Goal: Task Accomplishment & Management: Manage account settings

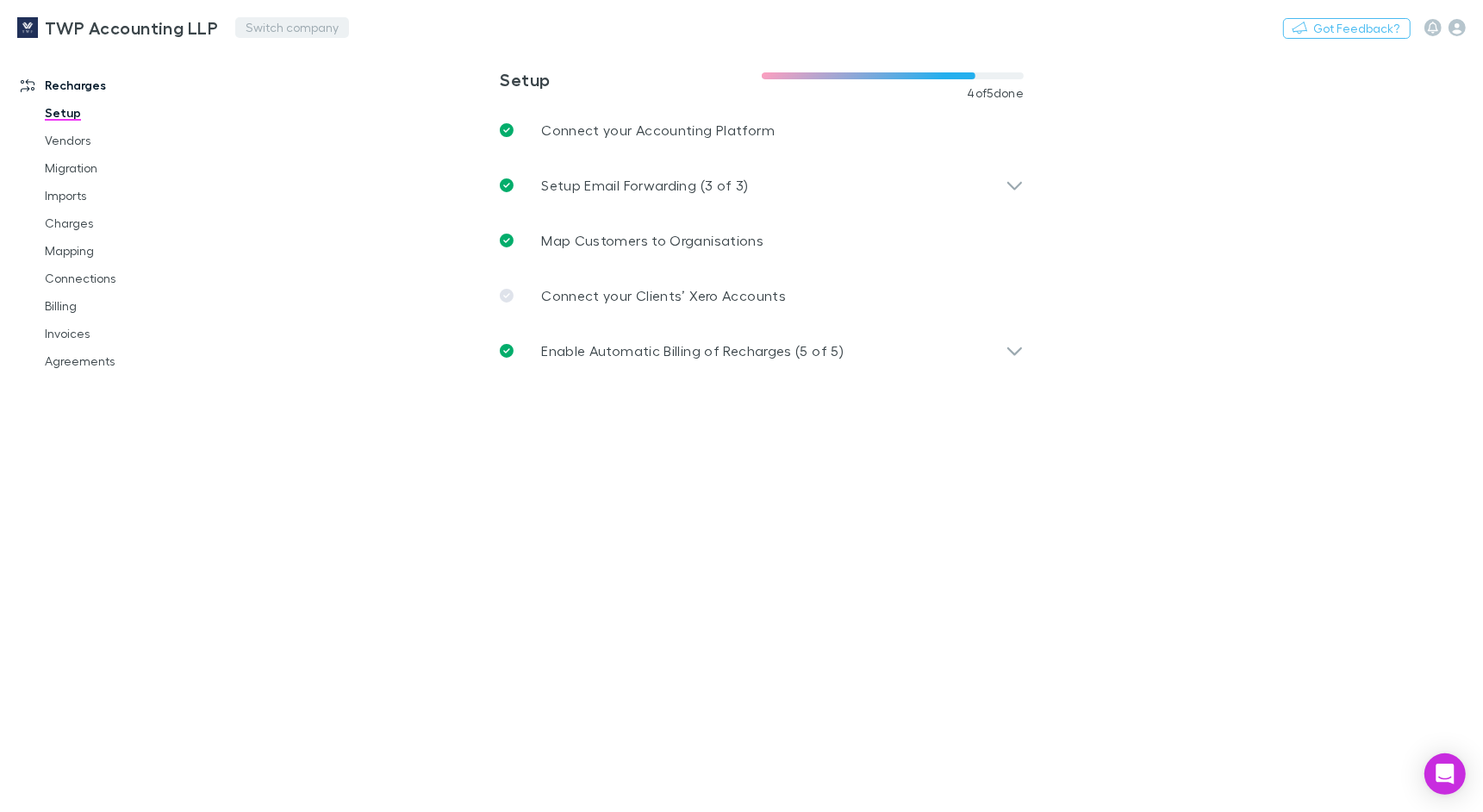
click at [285, 33] on button "Switch company" at bounding box center [293, 27] width 114 height 20
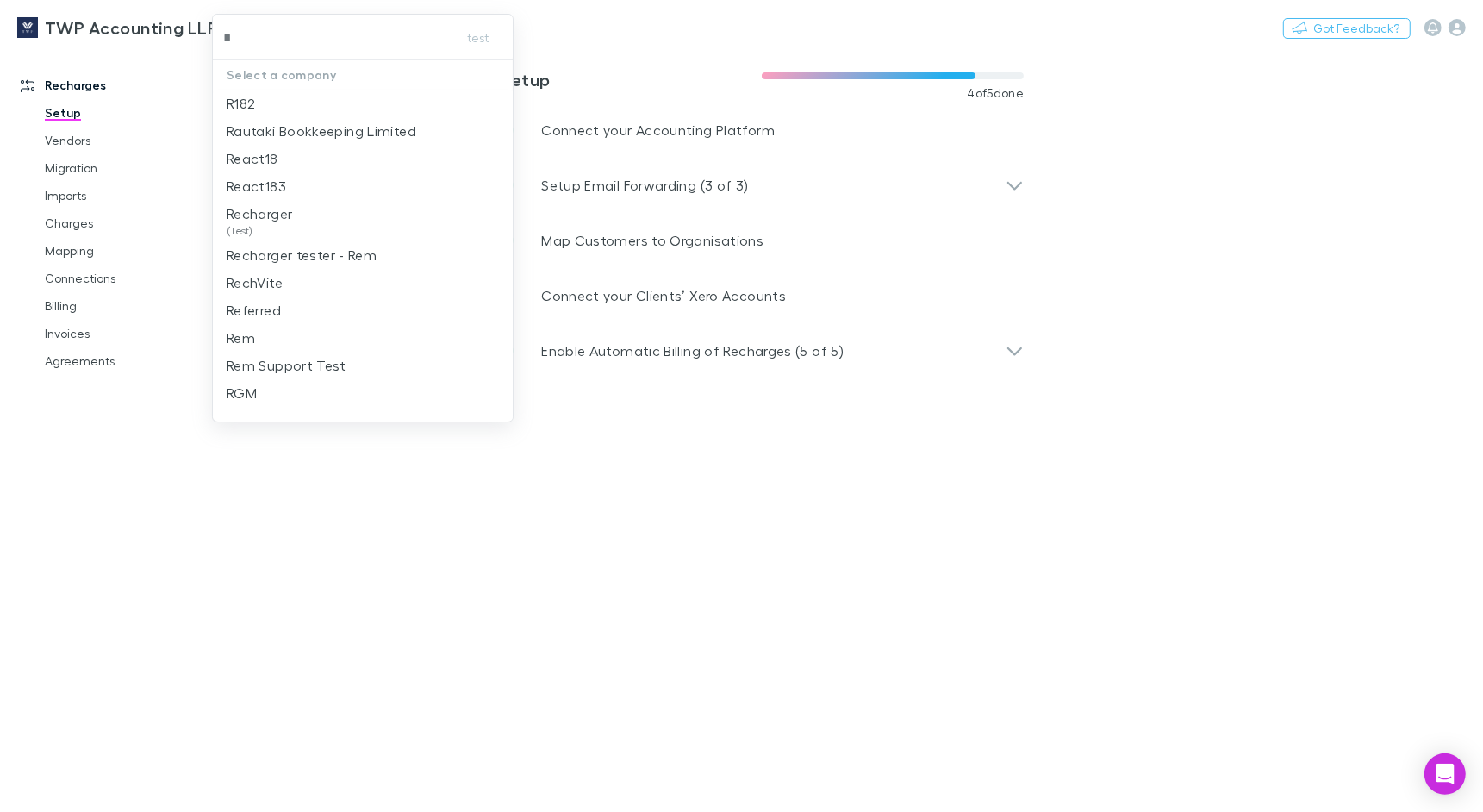
type input "**"
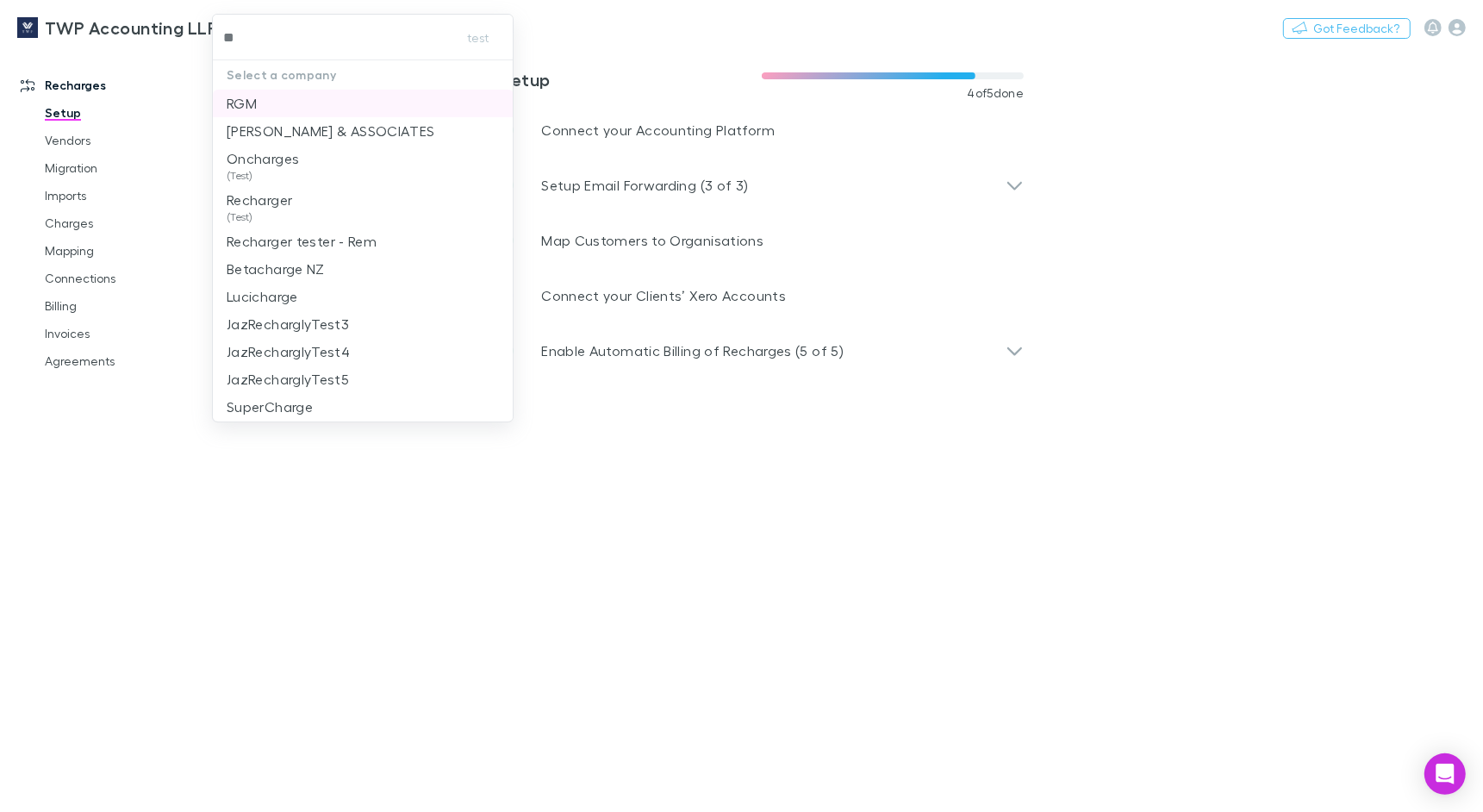
click at [292, 93] on li "RGM" at bounding box center [362, 103] width 300 height 28
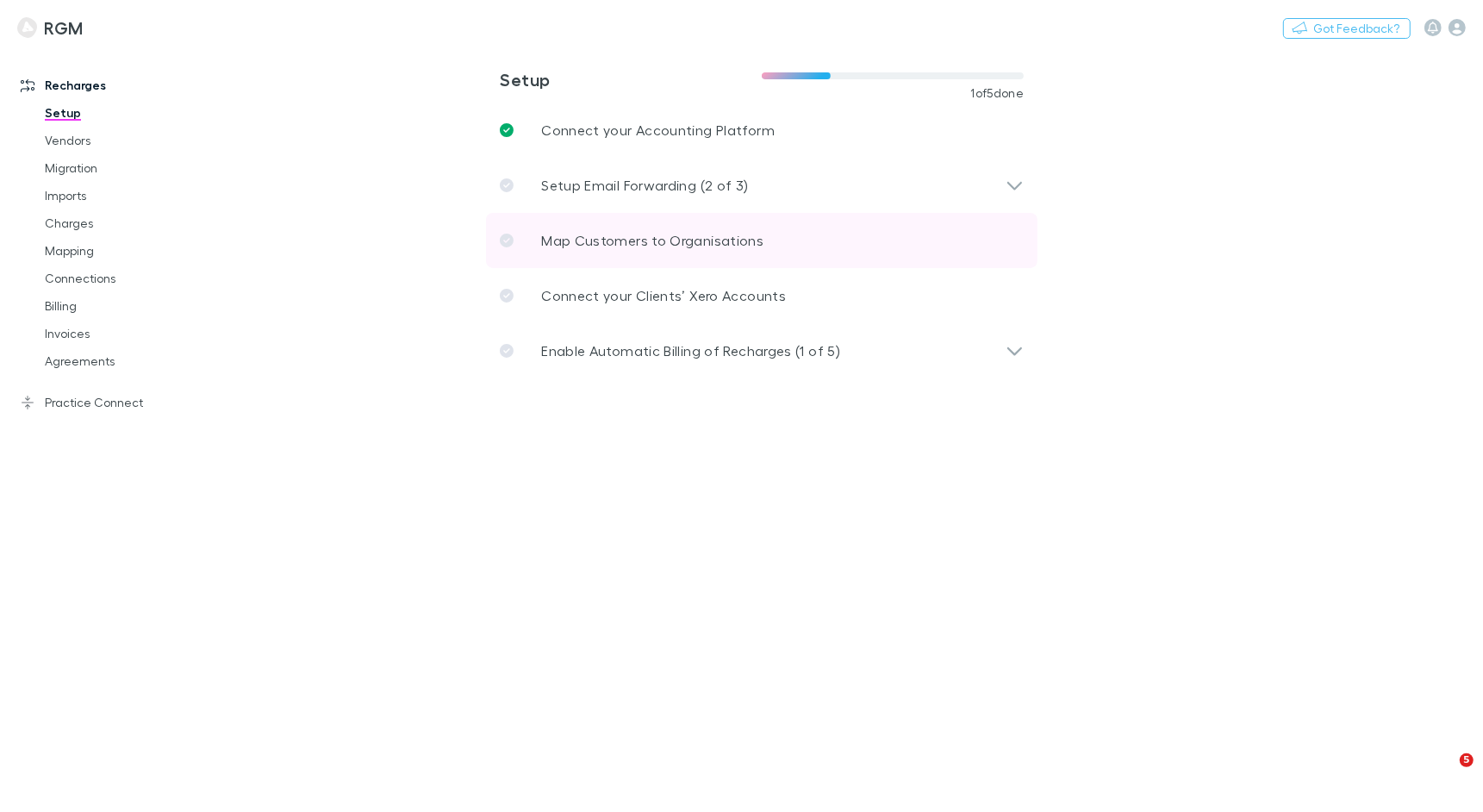
click at [697, 261] on link "Map Customers to Organisations" at bounding box center [761, 239] width 551 height 55
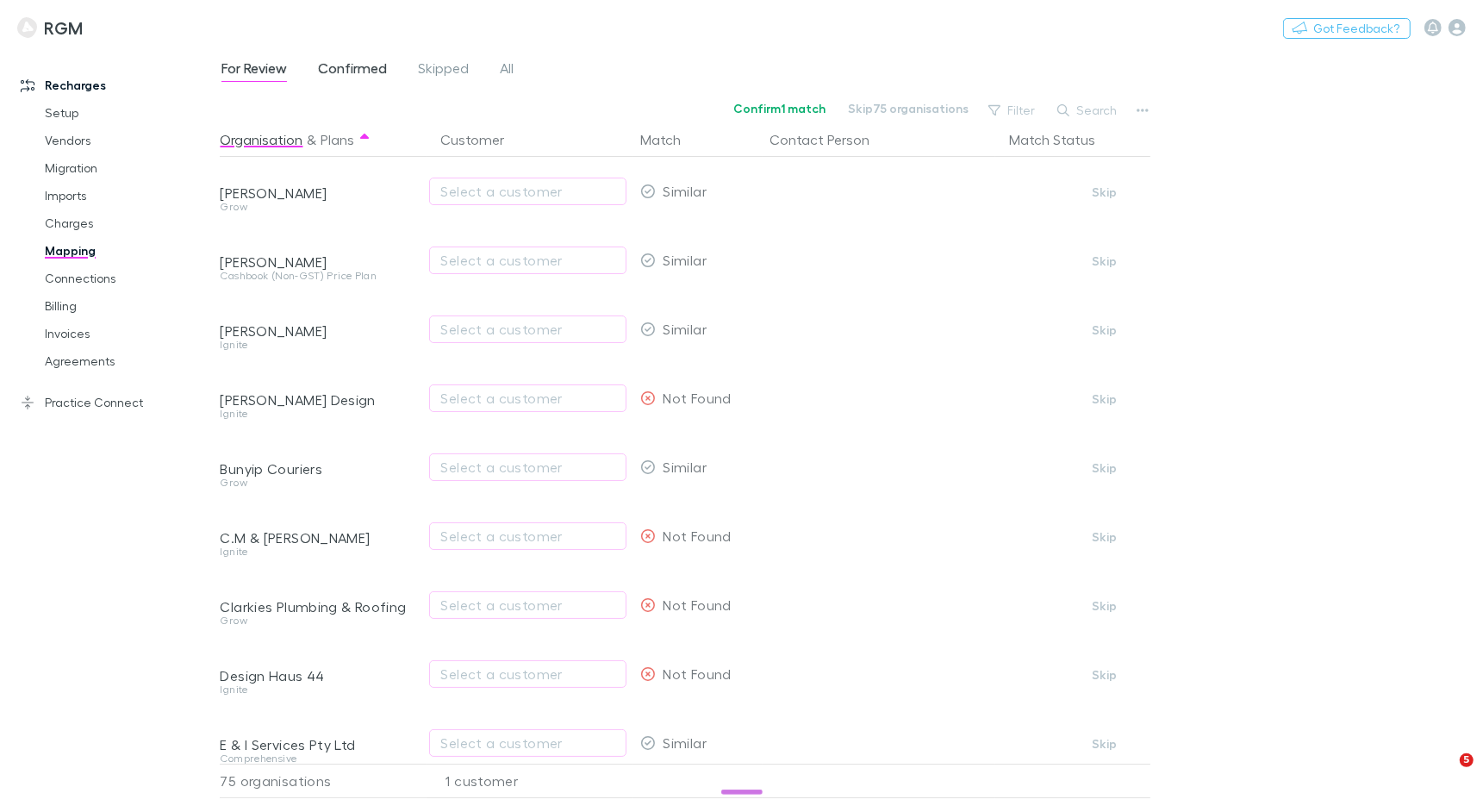
click at [345, 70] on span "Confirmed" at bounding box center [351, 70] width 69 height 22
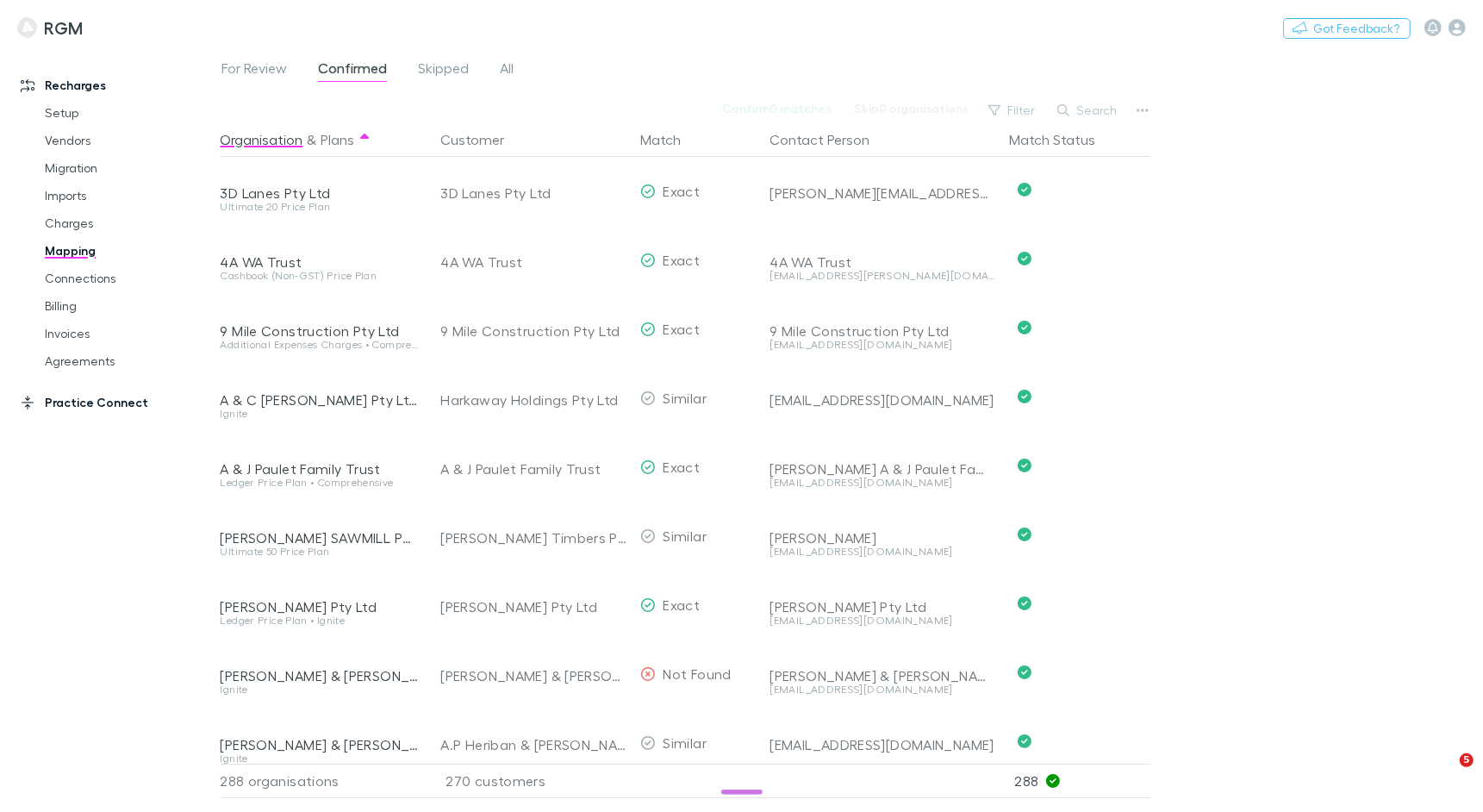
click at [113, 407] on link "Practice Connect" at bounding box center [110, 403] width 212 height 28
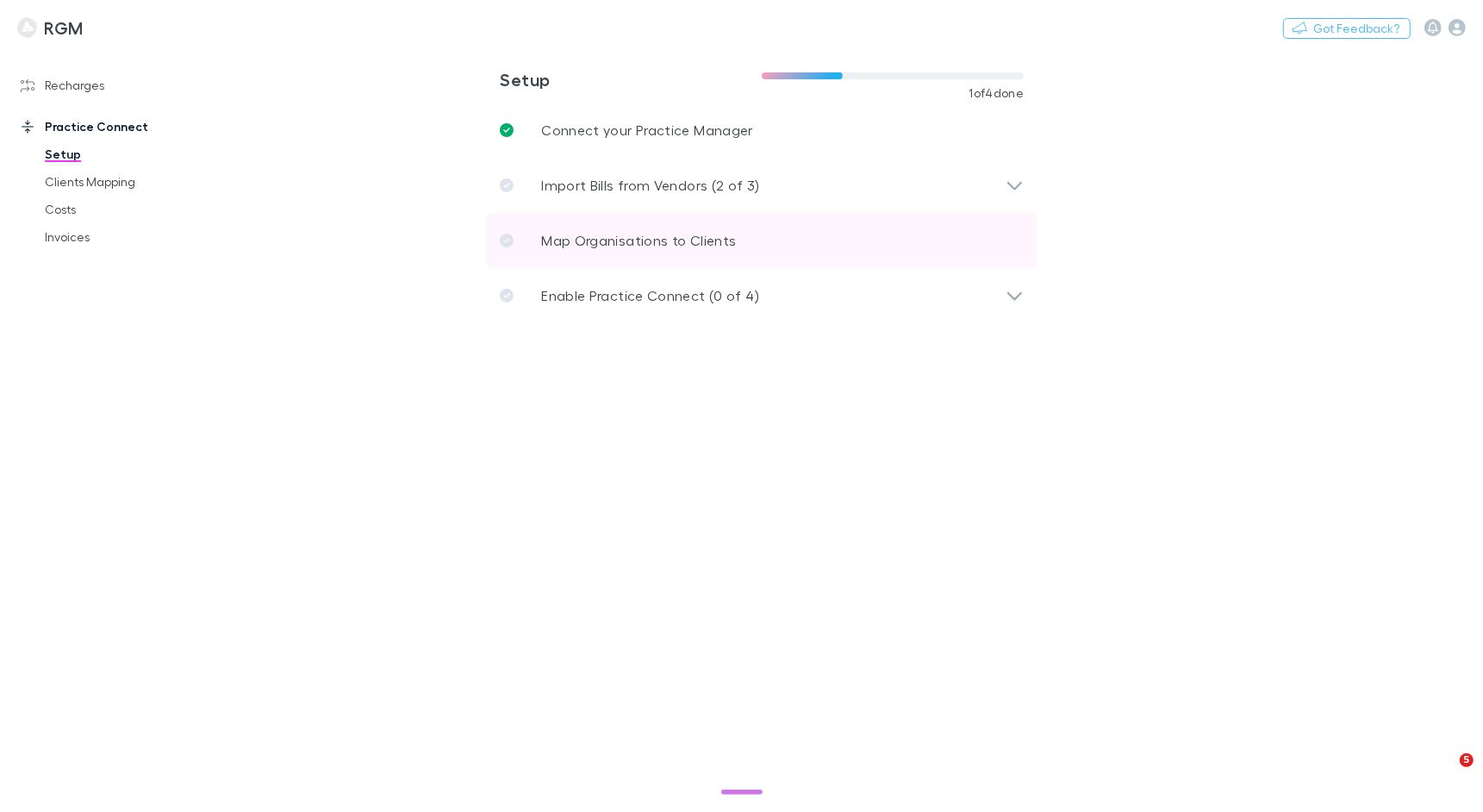
click at [702, 215] on link "Map Organisations to Clients" at bounding box center [761, 239] width 551 height 55
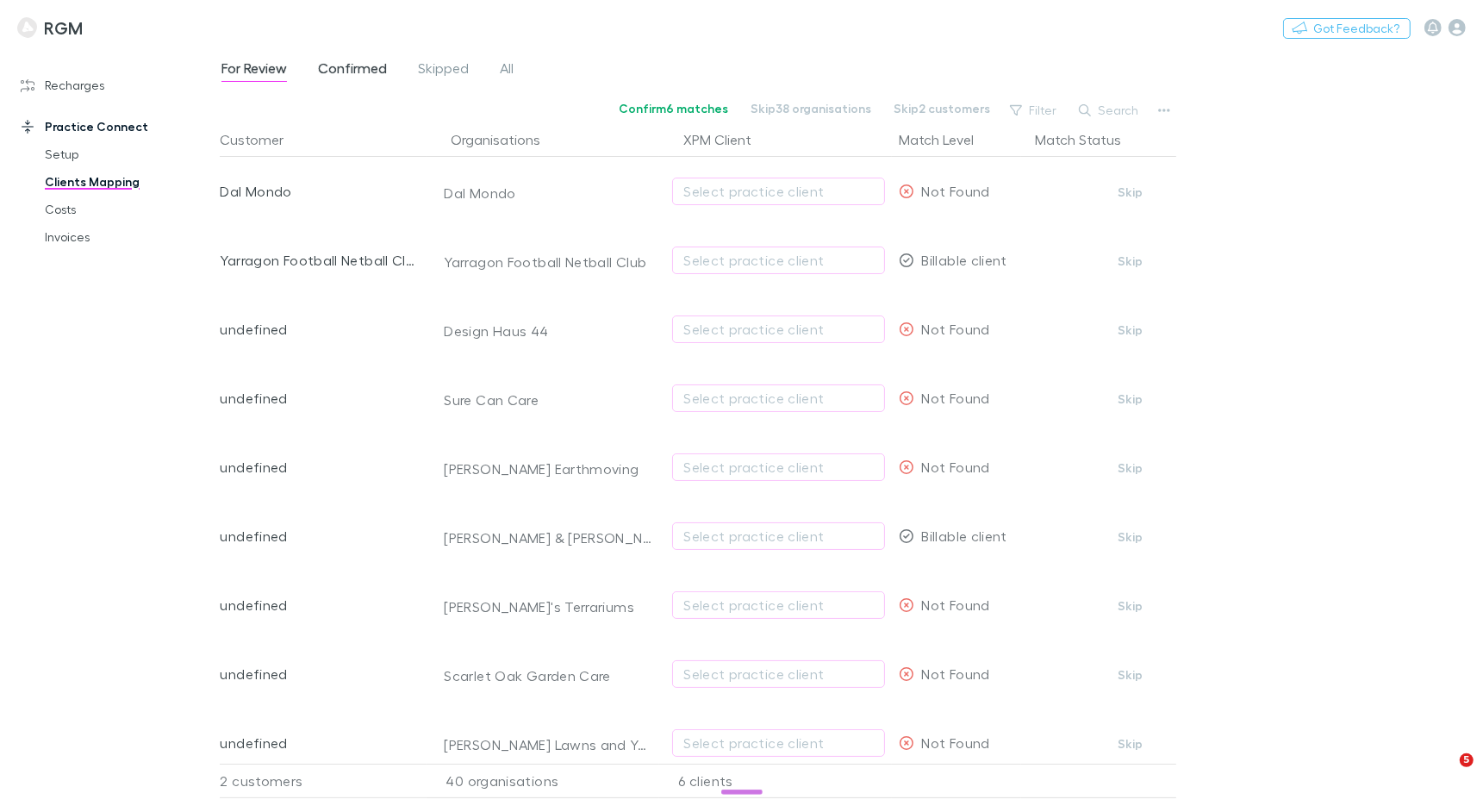
click at [376, 82] on link "Confirmed" at bounding box center [352, 70] width 72 height 28
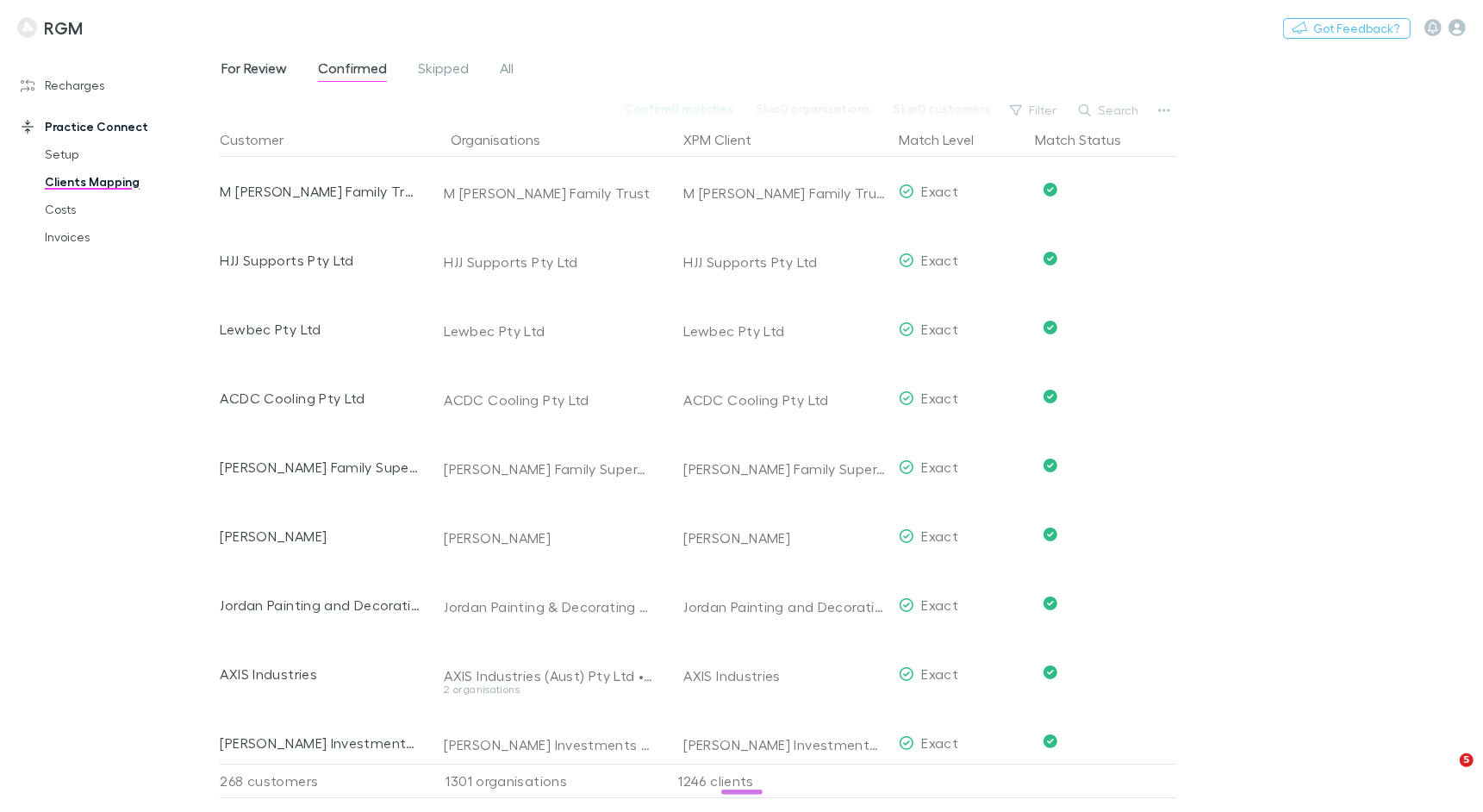
click at [275, 62] on span "For Review" at bounding box center [254, 70] width 66 height 22
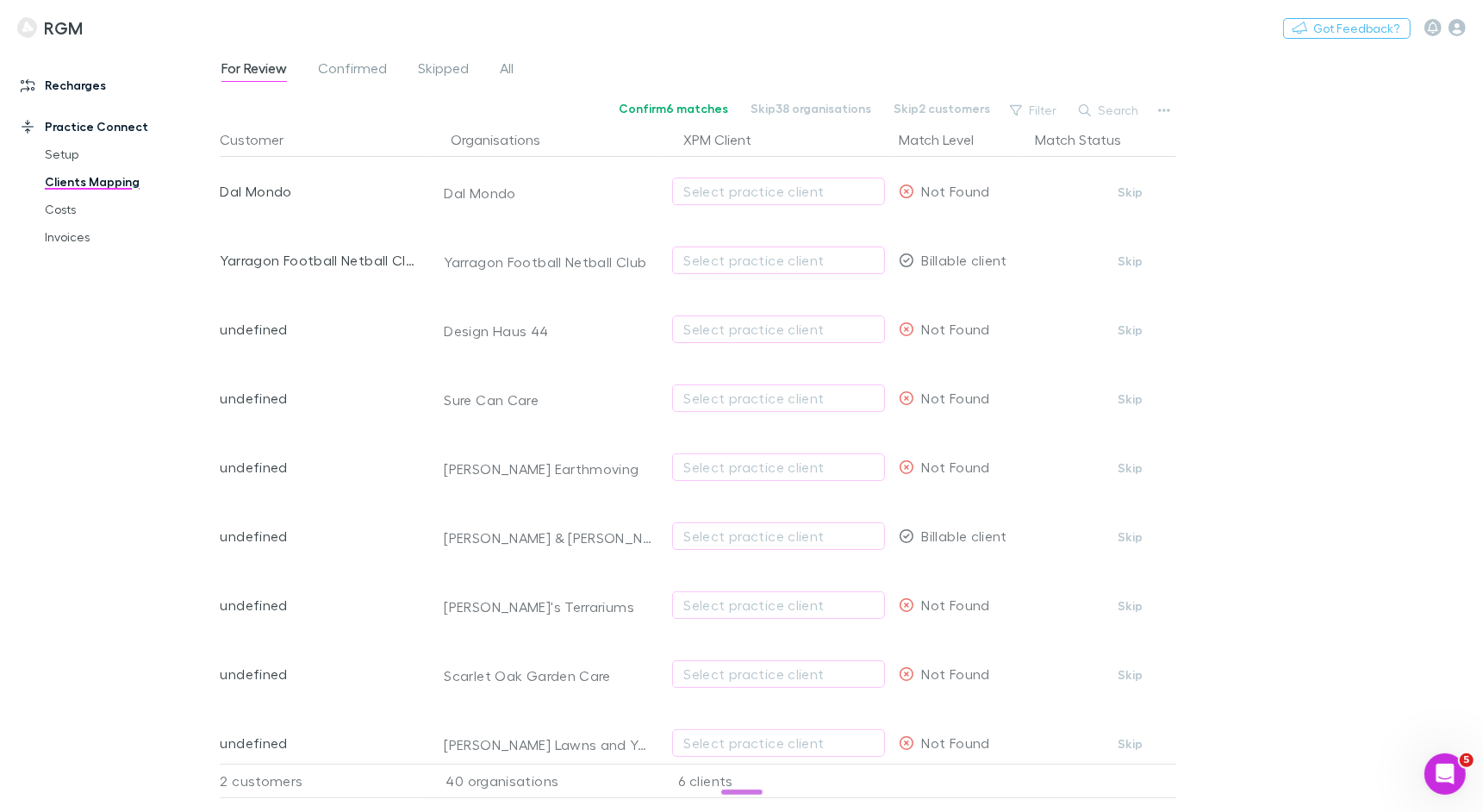
click at [95, 84] on link "Recharges" at bounding box center [110, 85] width 212 height 28
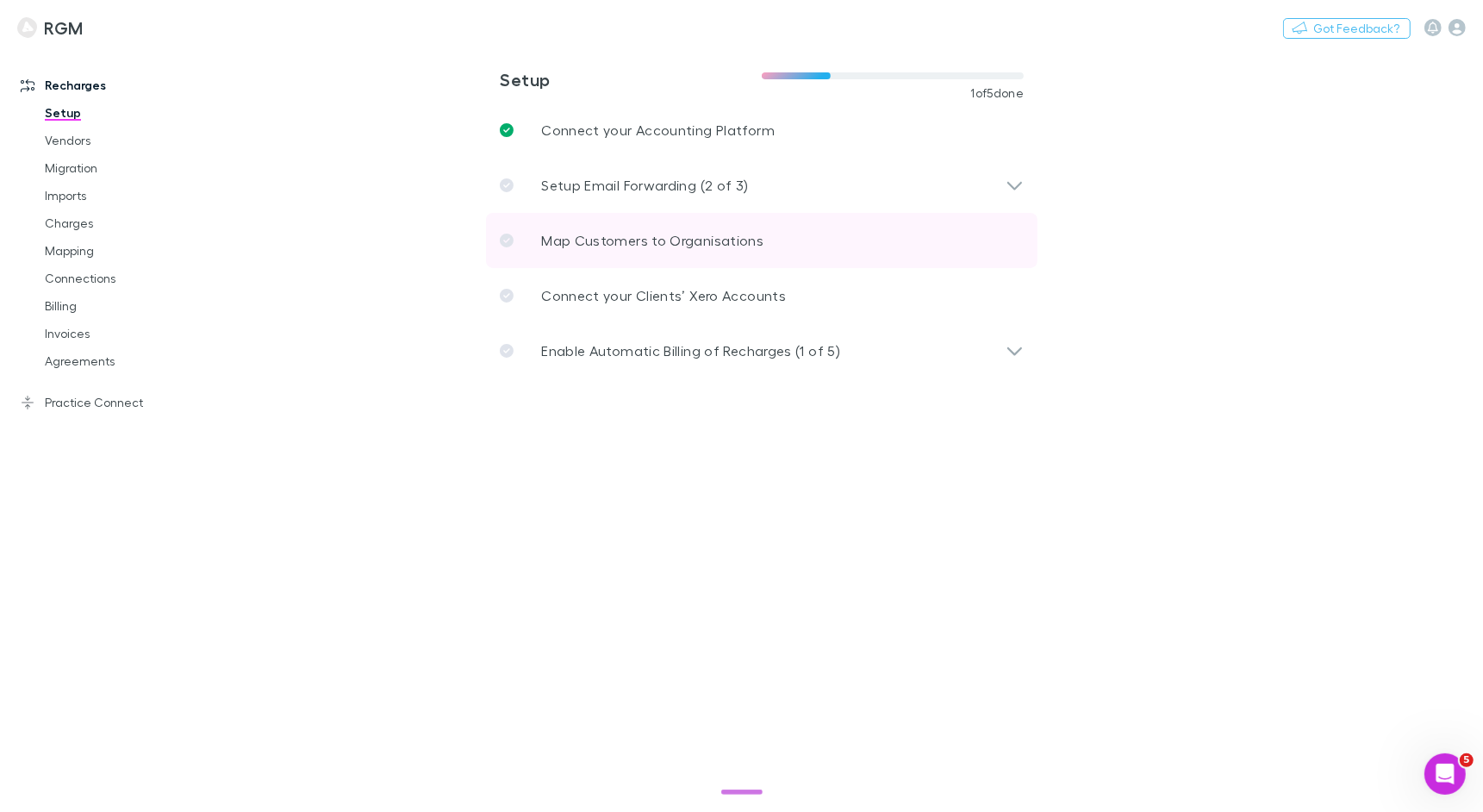
click at [584, 248] on p "Map Customers to Organisations" at bounding box center [652, 239] width 222 height 20
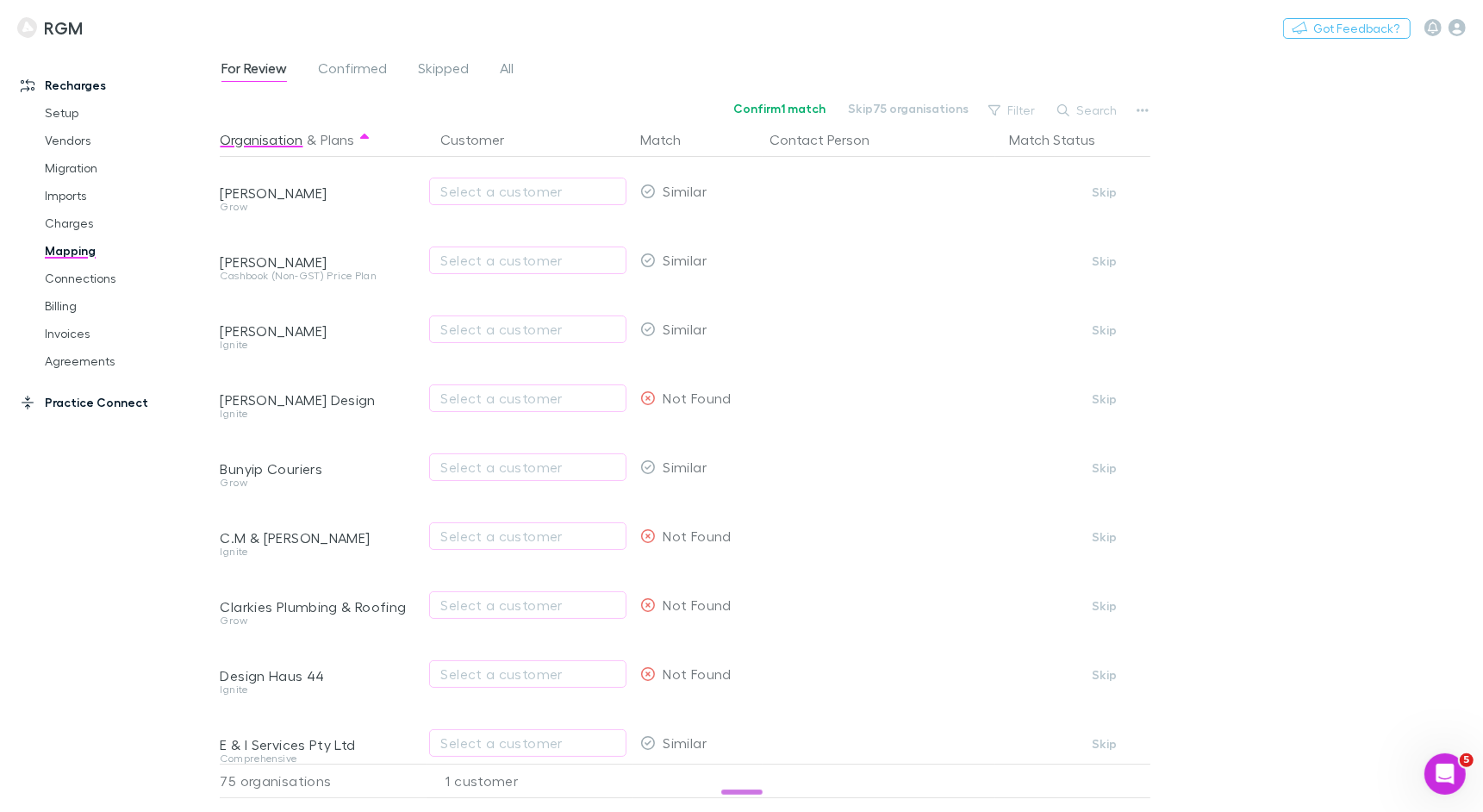
click at [85, 405] on link "Practice Connect" at bounding box center [110, 403] width 212 height 28
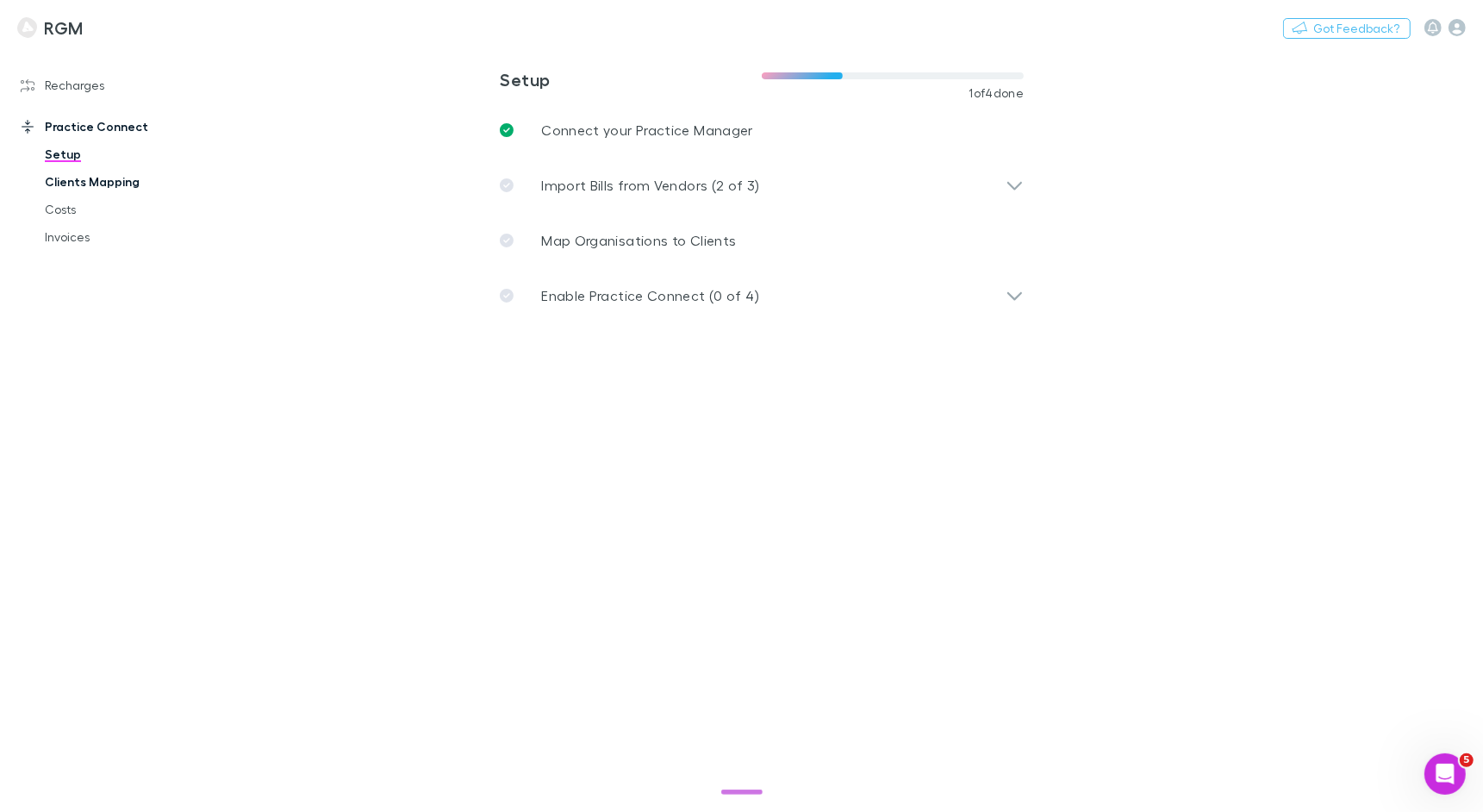
click at [95, 188] on link "Clients Mapping" at bounding box center [122, 182] width 188 height 28
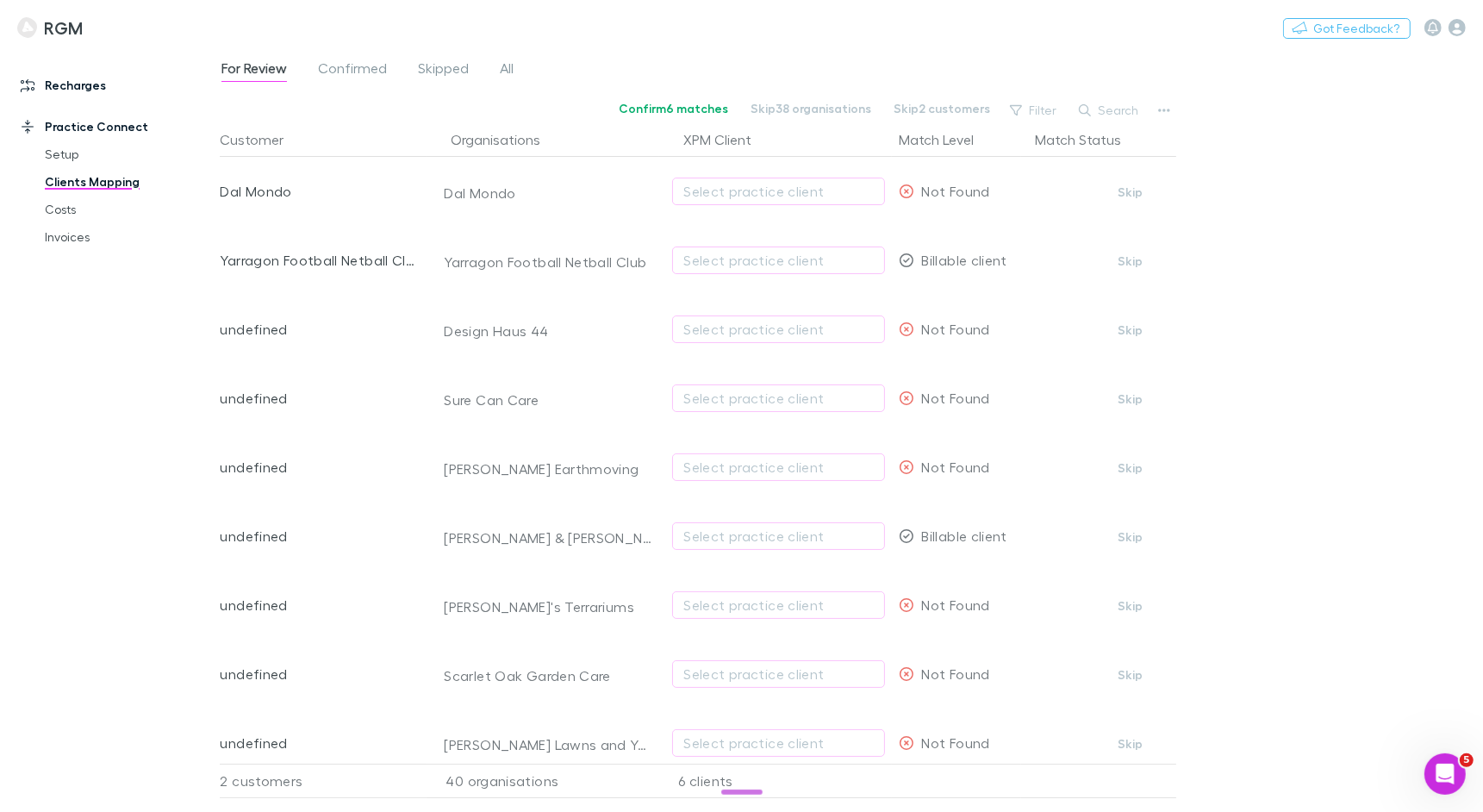
click at [89, 87] on link "Recharges" at bounding box center [110, 85] width 212 height 28
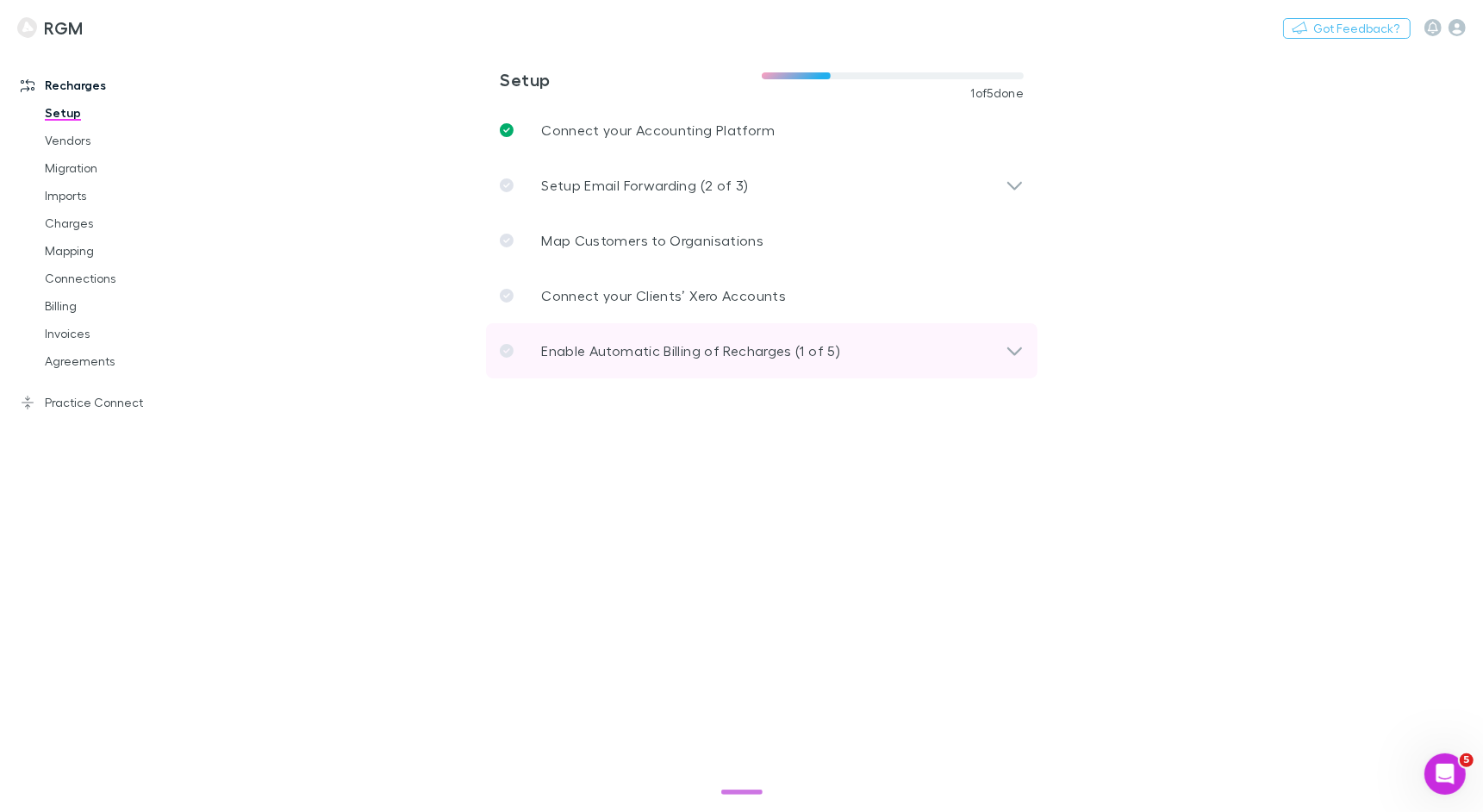
click at [642, 333] on div "Enable Automatic Billing of Recharges (1 of 5)" at bounding box center [761, 350] width 551 height 55
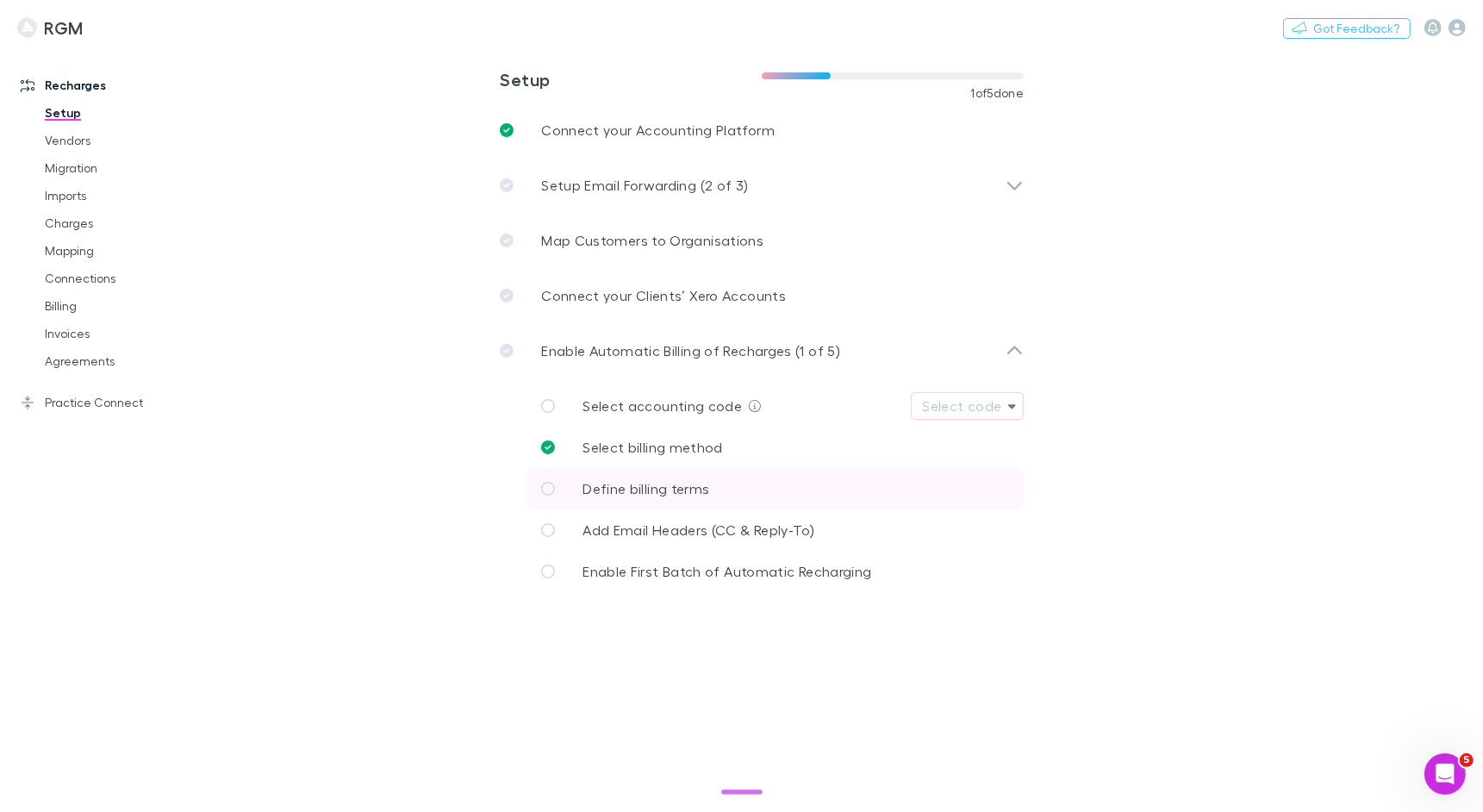
click at [695, 480] on span "Define billing terms" at bounding box center [645, 488] width 126 height 16
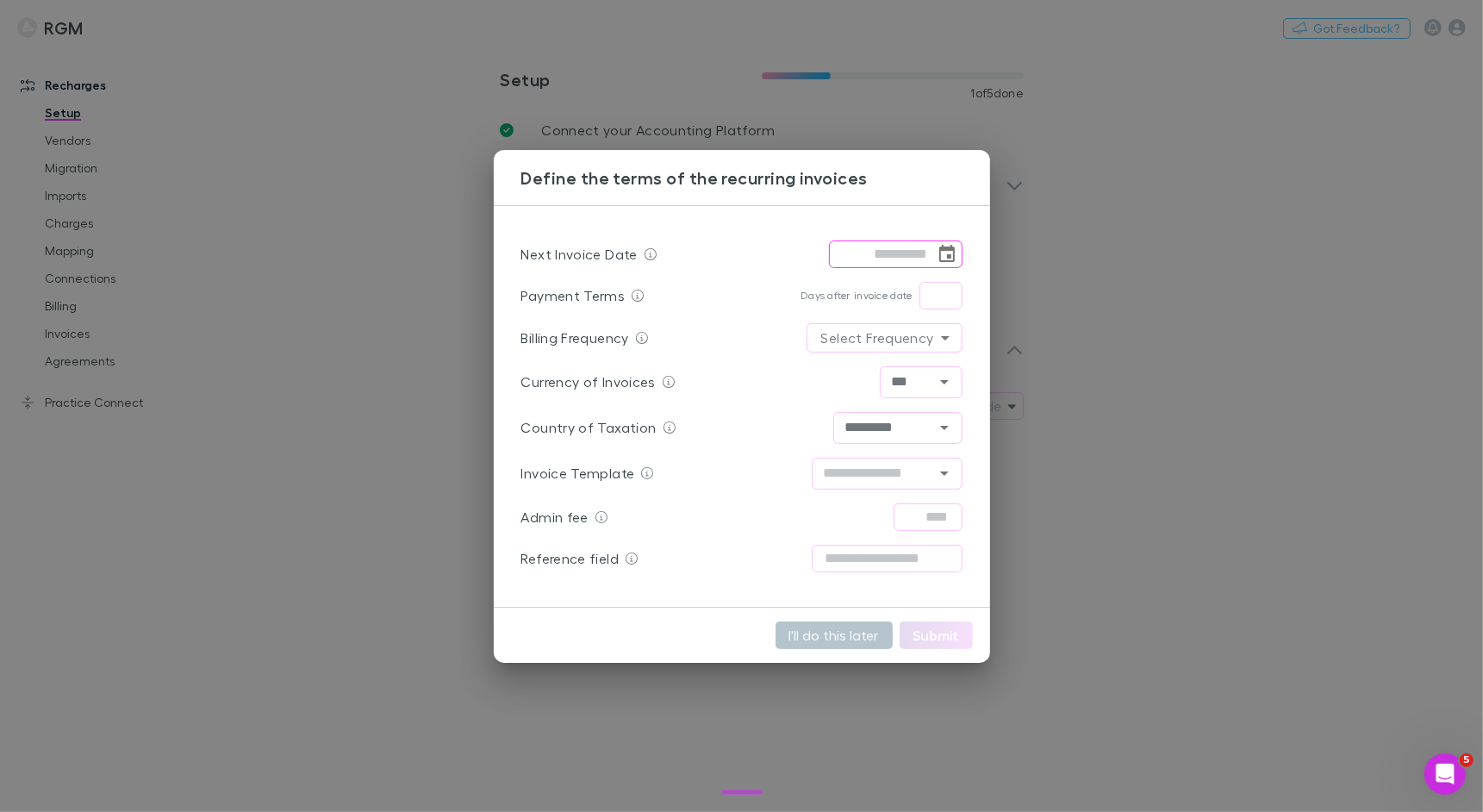
click at [955, 259] on icon "Choose date" at bounding box center [946, 254] width 20 height 20
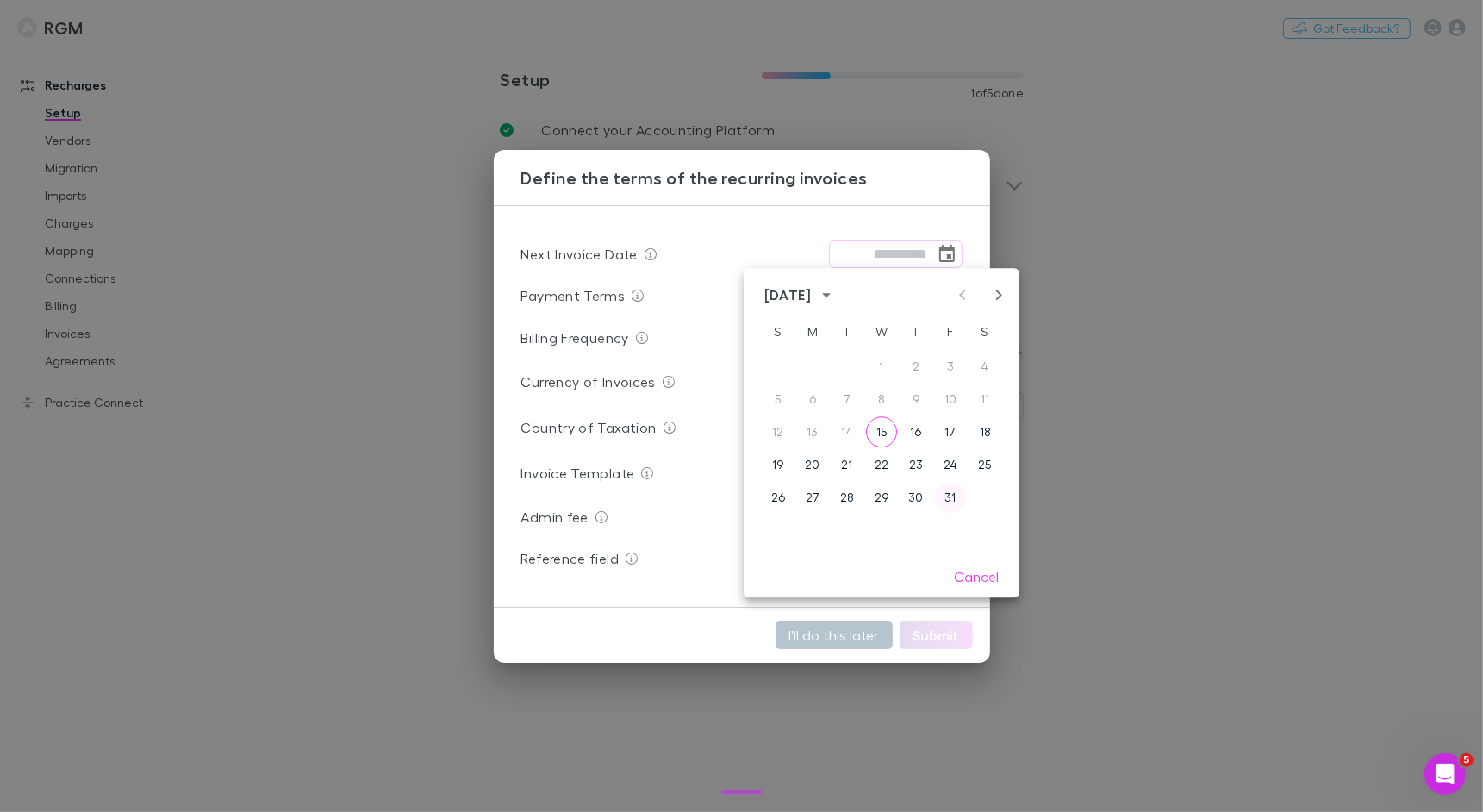
click at [950, 494] on button "31" at bounding box center [950, 497] width 31 height 31
type input "**********"
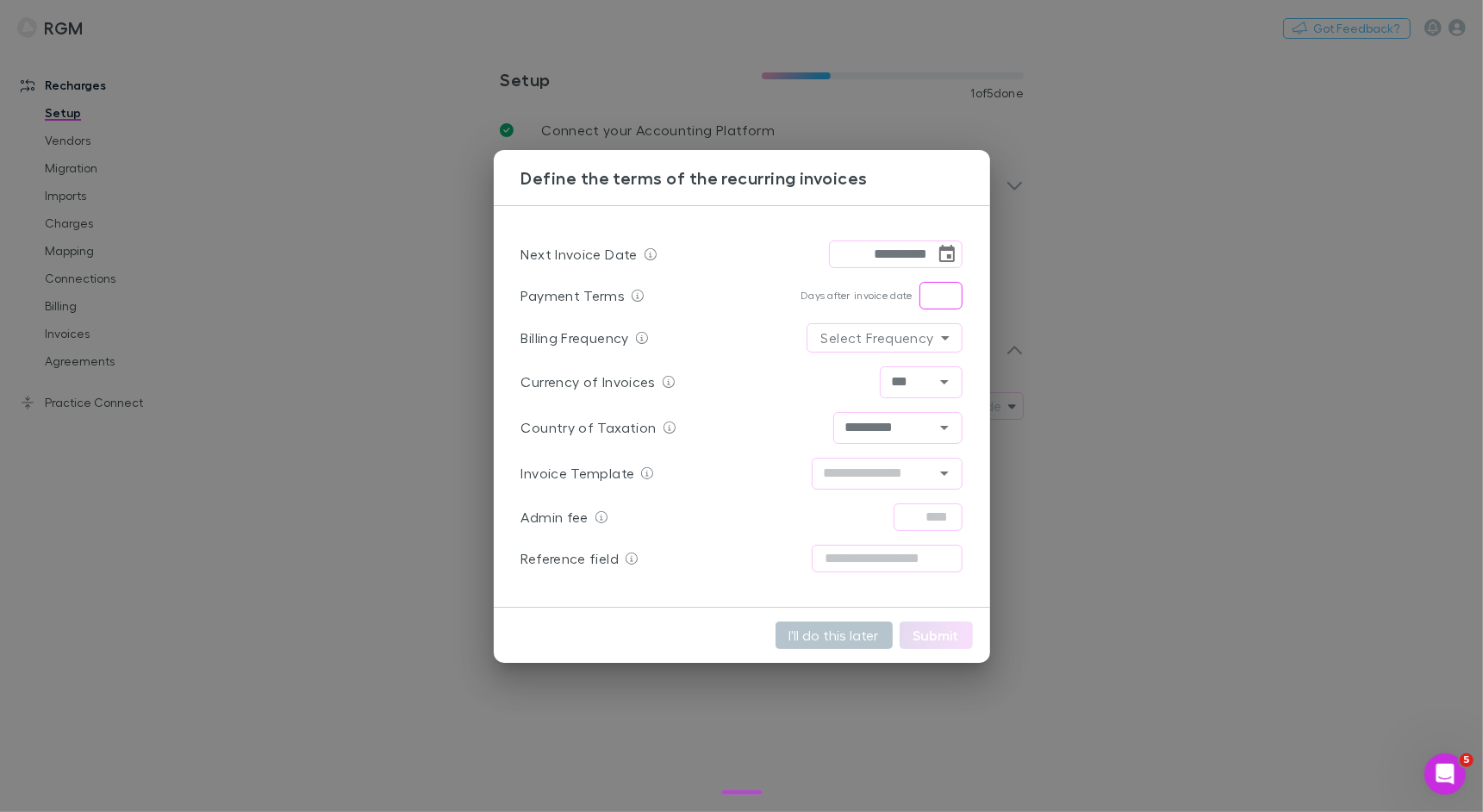
click at [924, 293] on input "text" at bounding box center [940, 295] width 43 height 28
type input "*"
click at [934, 335] on body "**********" at bounding box center [742, 406] width 1483 height 812
click at [862, 384] on li "Monthly" at bounding box center [883, 374] width 89 height 31
click at [941, 461] on button "Open" at bounding box center [944, 472] width 24 height 24
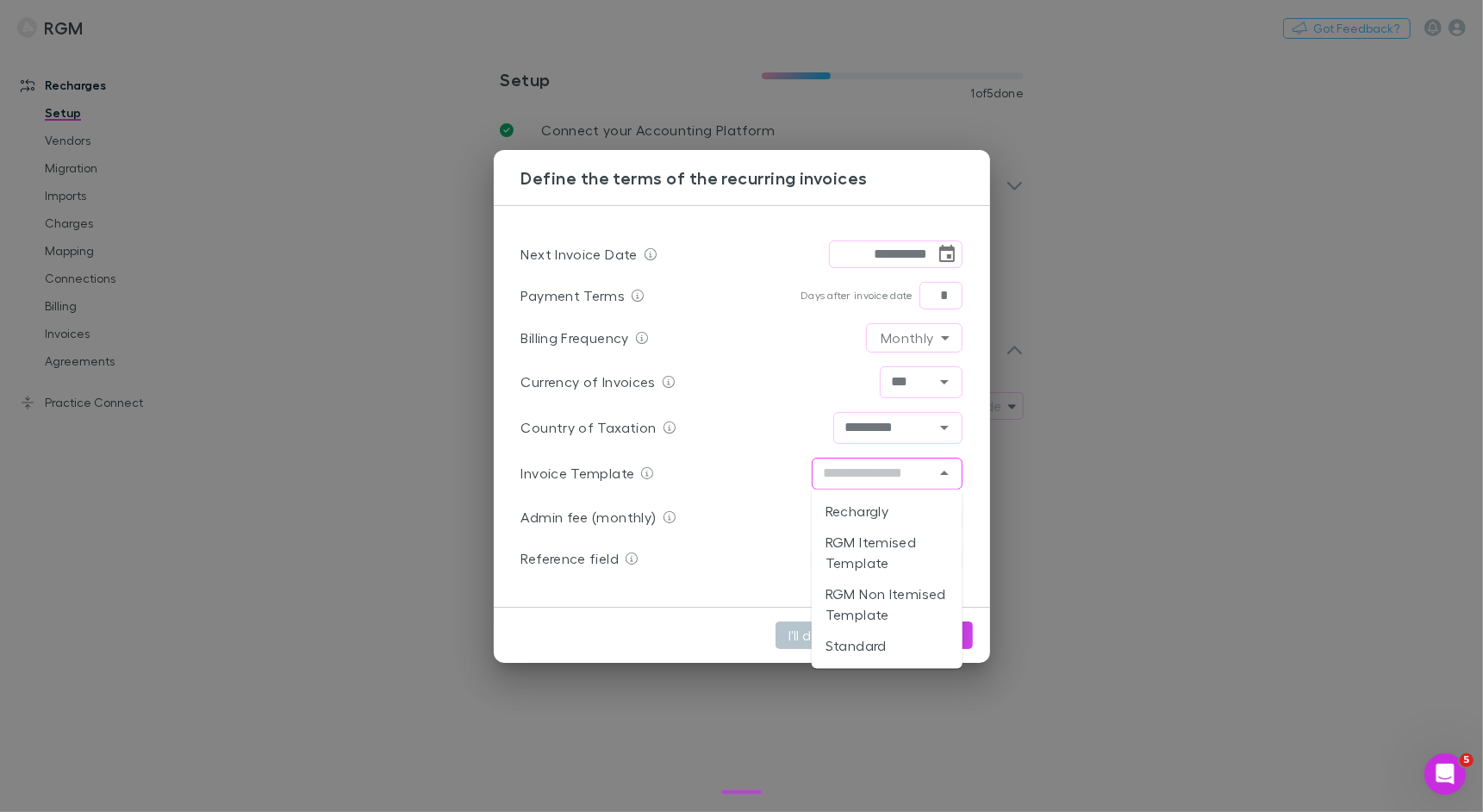
click at [896, 508] on li "Rechargly" at bounding box center [887, 512] width 151 height 31
type input "*********"
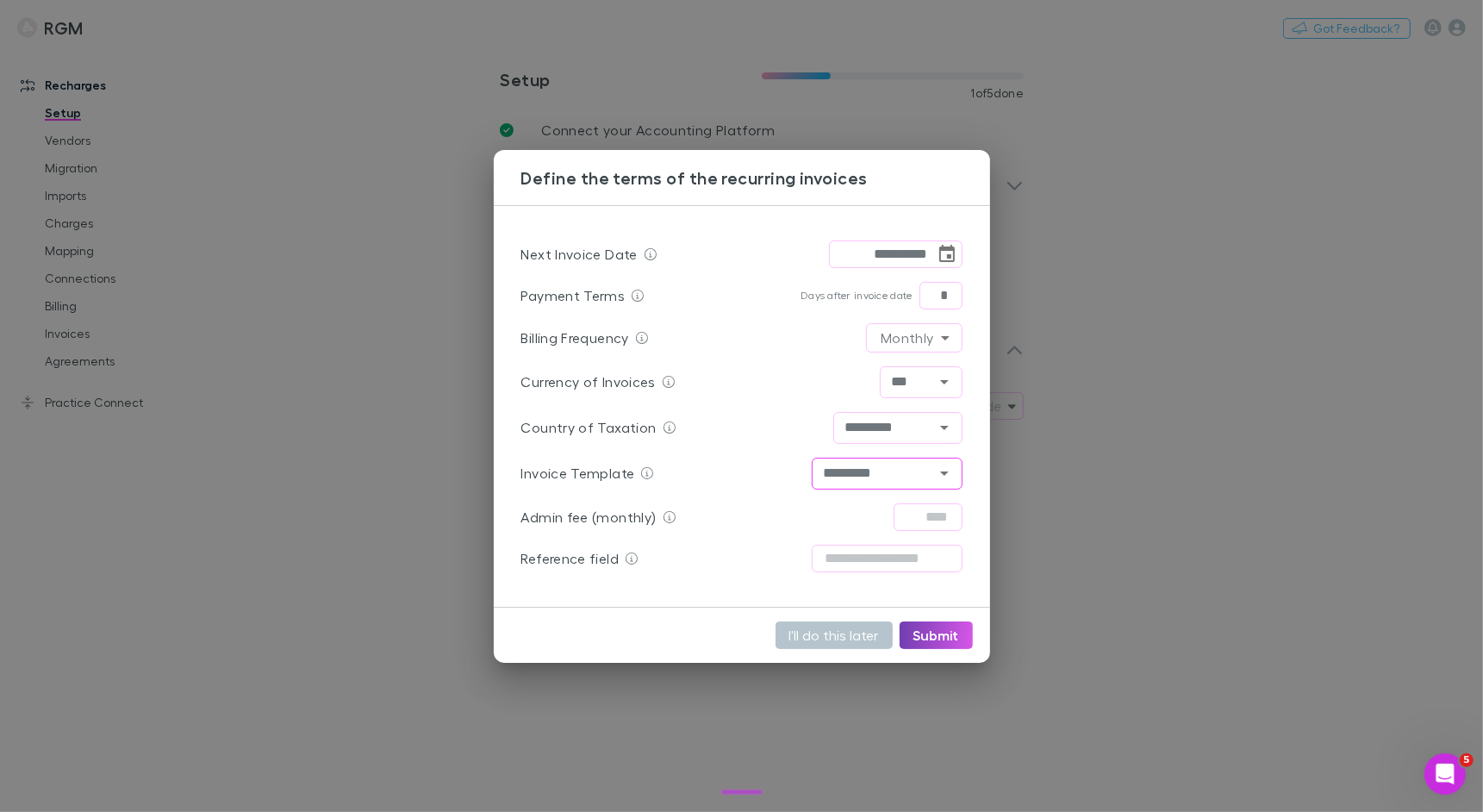
click at [943, 633] on button "Submit" at bounding box center [937, 634] width 73 height 28
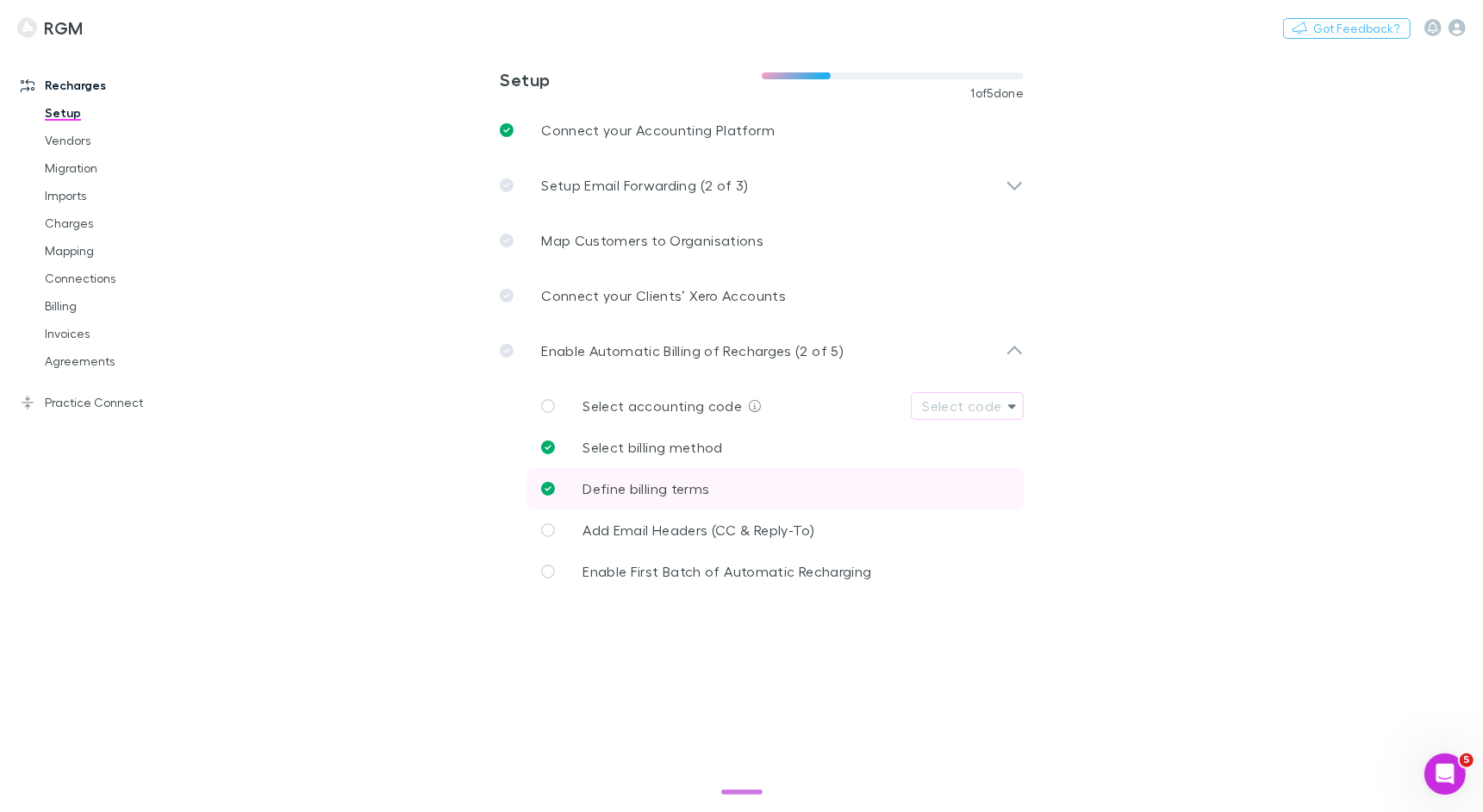
click at [706, 472] on link "Define billing terms" at bounding box center [775, 489] width 496 height 42
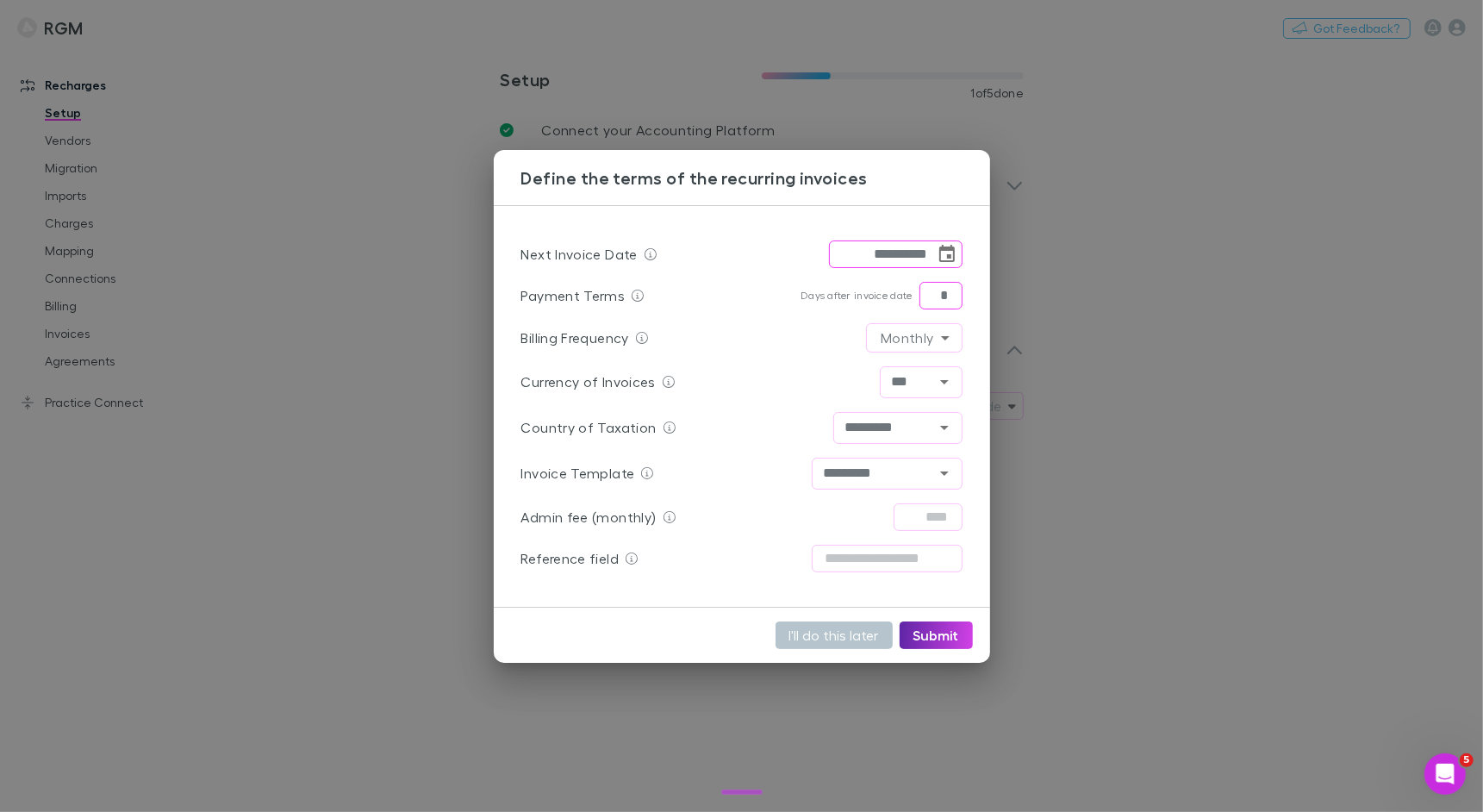
click at [959, 293] on input "*" at bounding box center [940, 295] width 43 height 28
click at [948, 625] on button "Submit" at bounding box center [937, 634] width 73 height 28
type input "**"
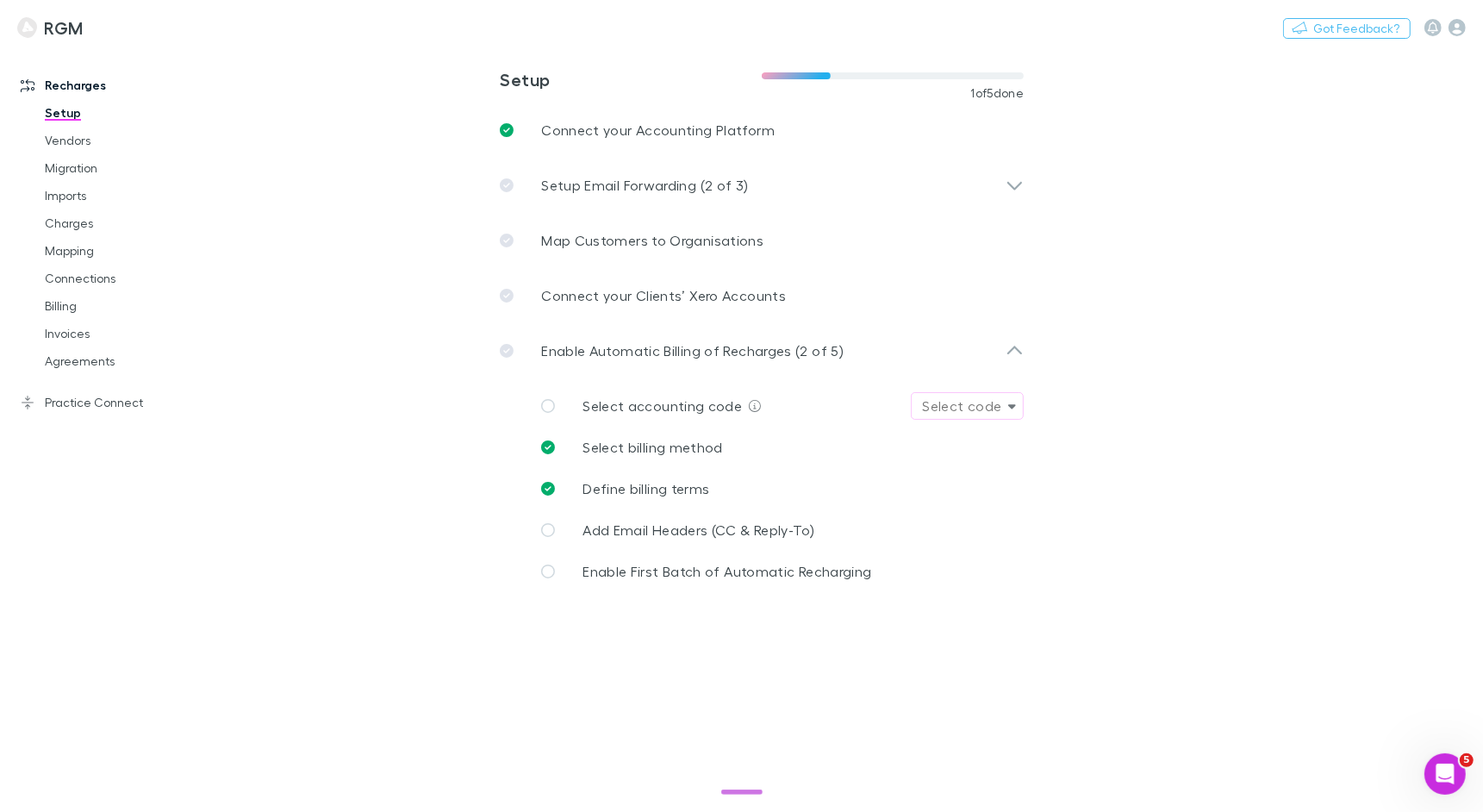
click at [1008, 402] on icon "button" at bounding box center [1012, 406] width 8 height 12
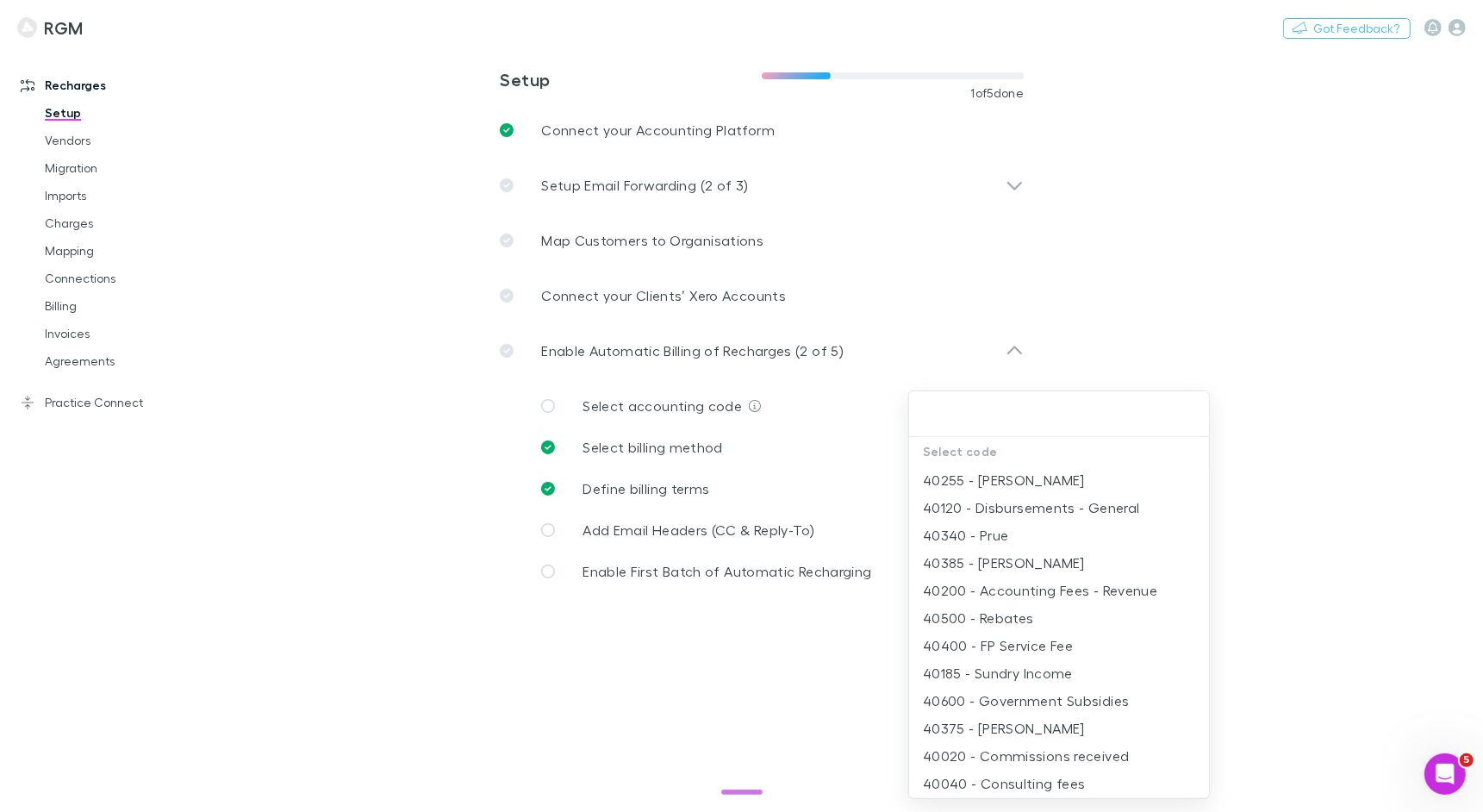
type input "*"
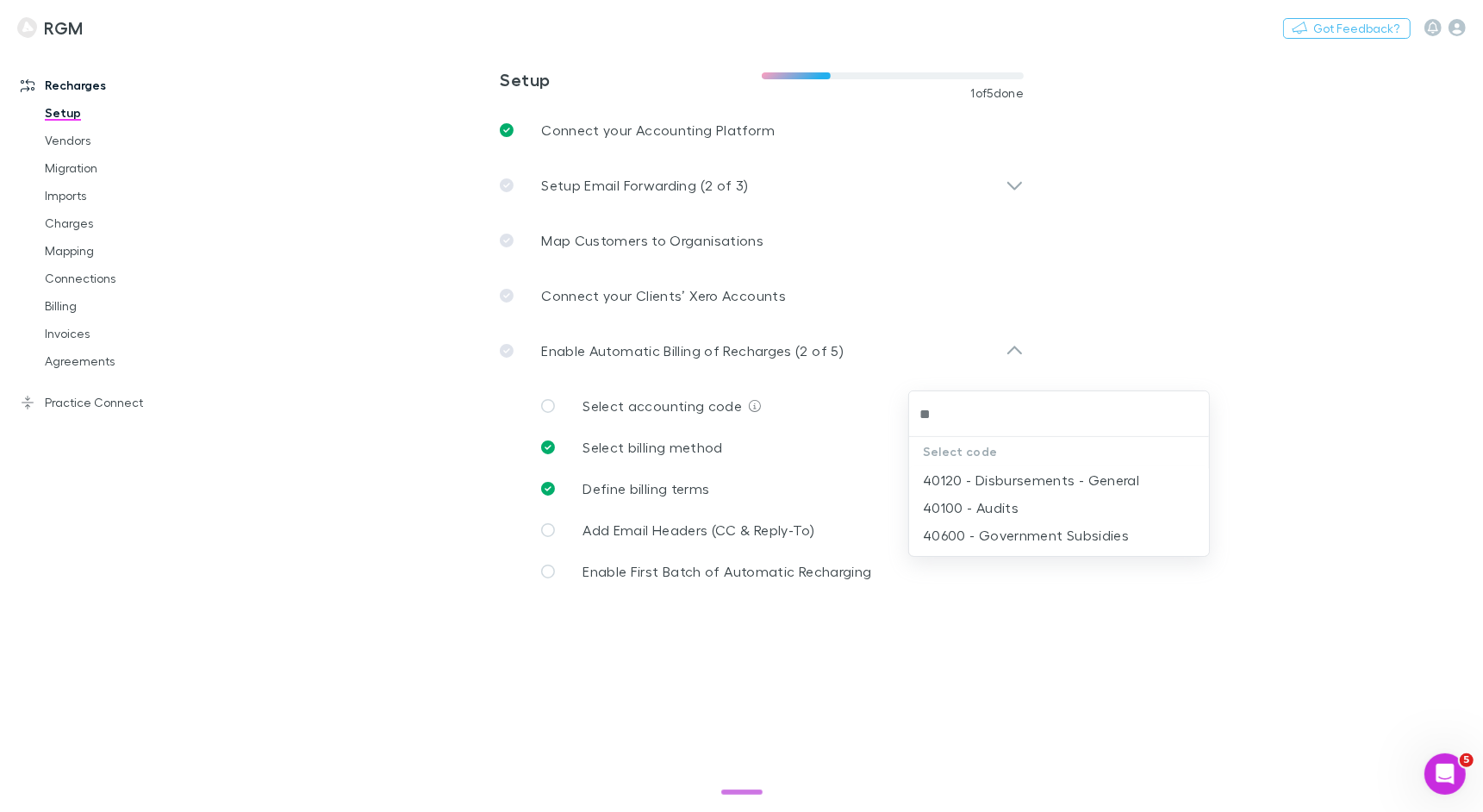
type input "*"
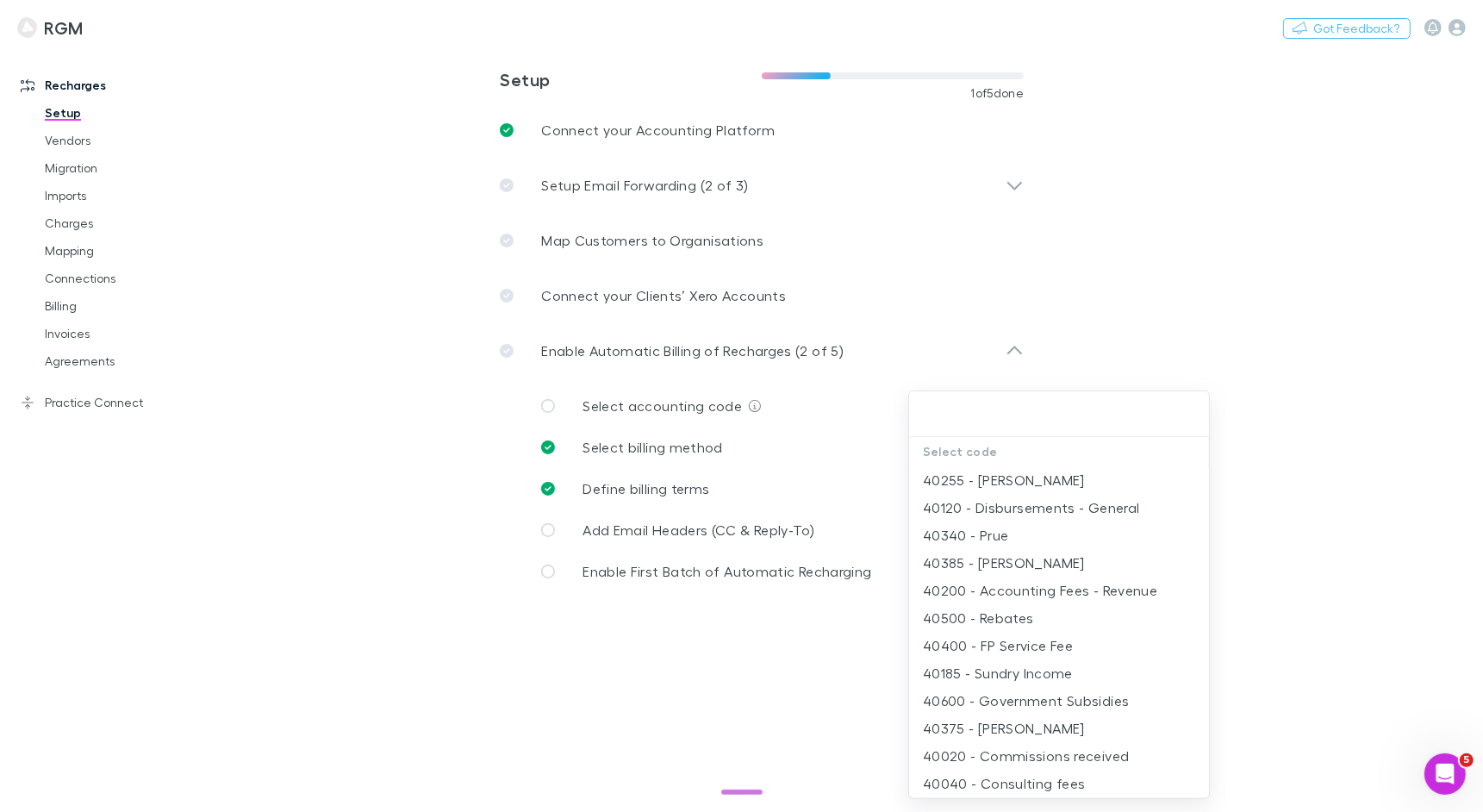
click at [421, 612] on div at bounding box center [742, 406] width 1483 height 812
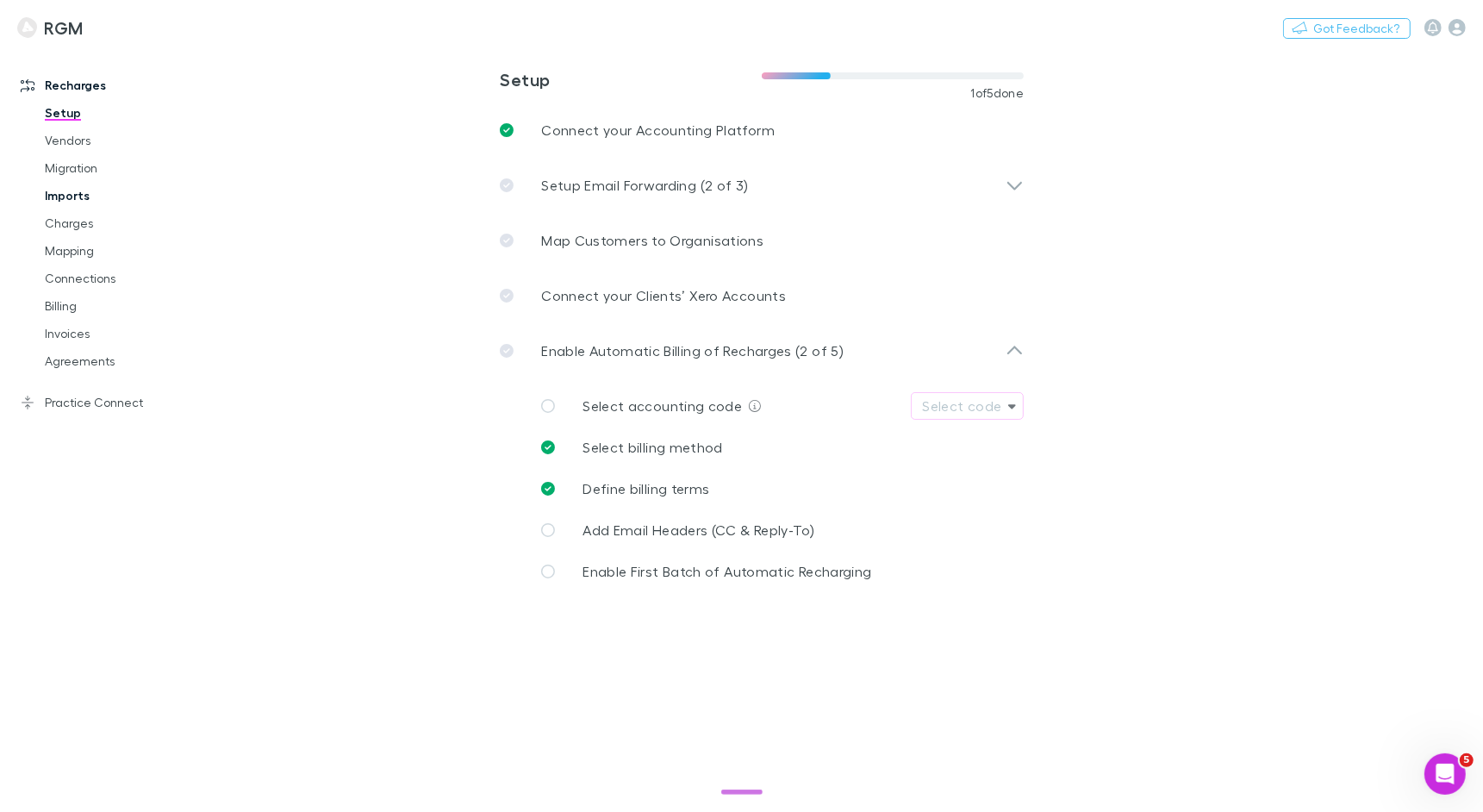
click at [89, 196] on link "Imports" at bounding box center [122, 195] width 188 height 28
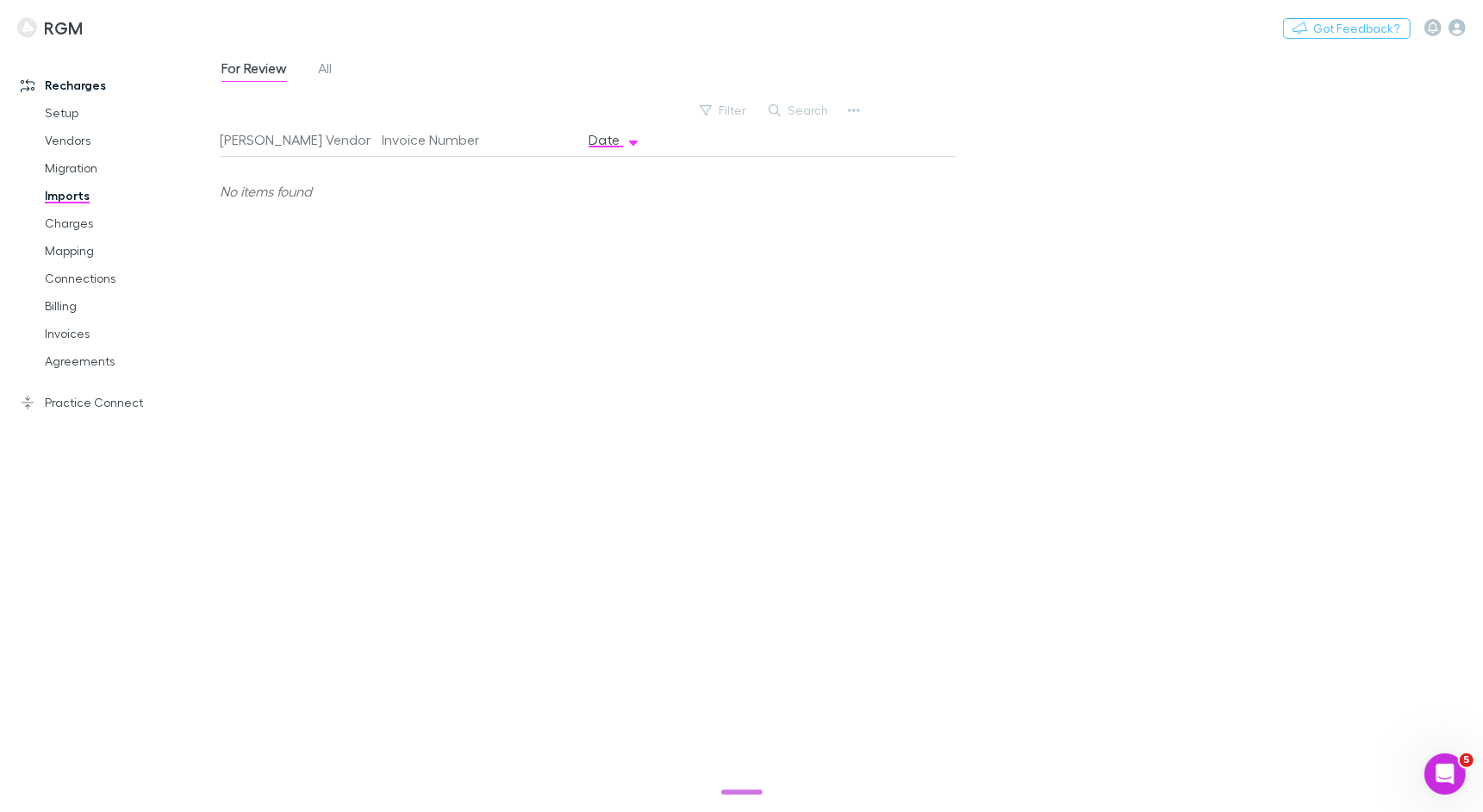
click at [337, 65] on div "For Review All" at bounding box center [284, 70] width 127 height 28
click at [325, 65] on span "All" at bounding box center [324, 70] width 14 height 22
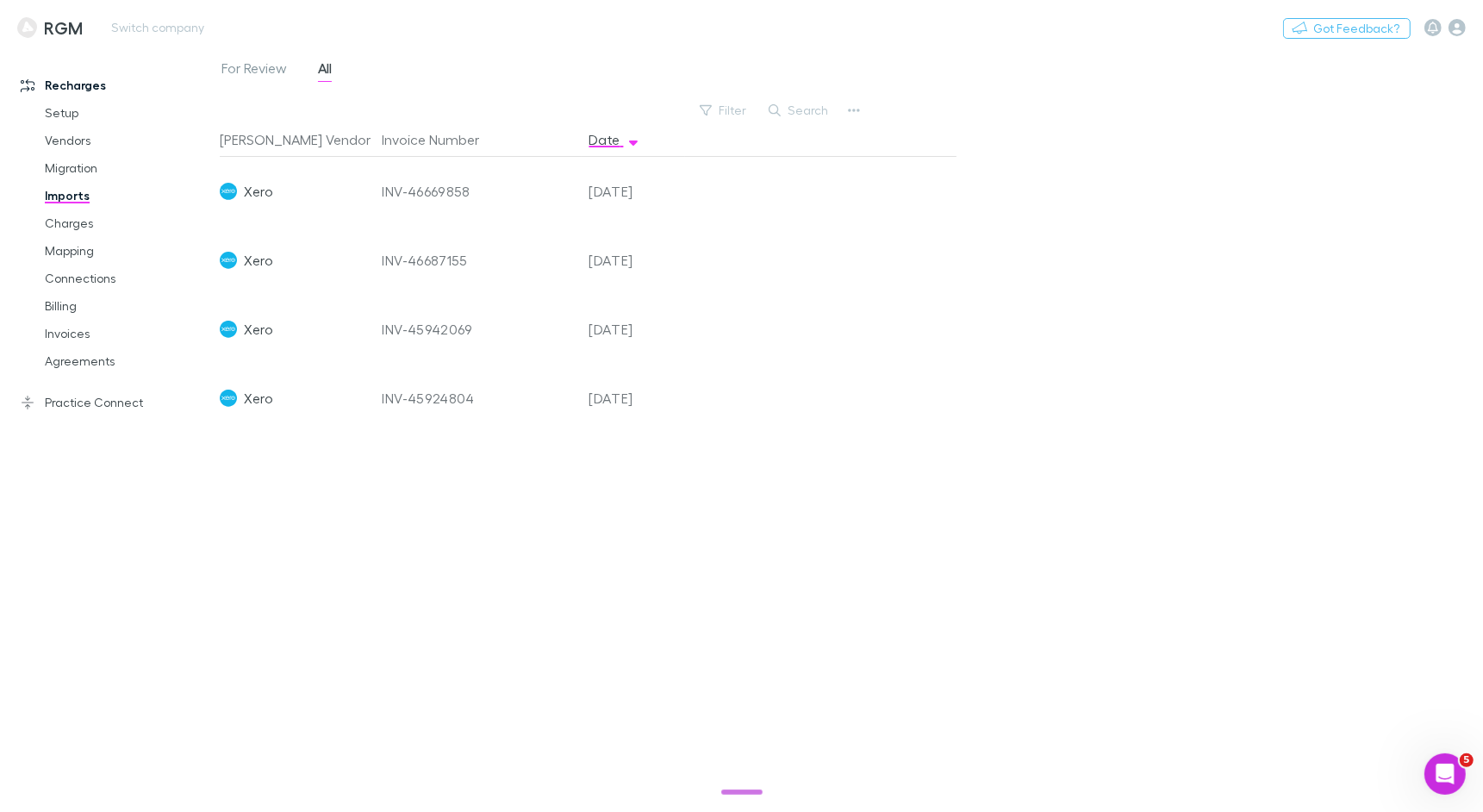
click at [1466, 28] on div "Nothing Got Feedback?" at bounding box center [1383, 27] width 200 height 22
click at [1455, 31] on icon "button" at bounding box center [1457, 28] width 17 height 17
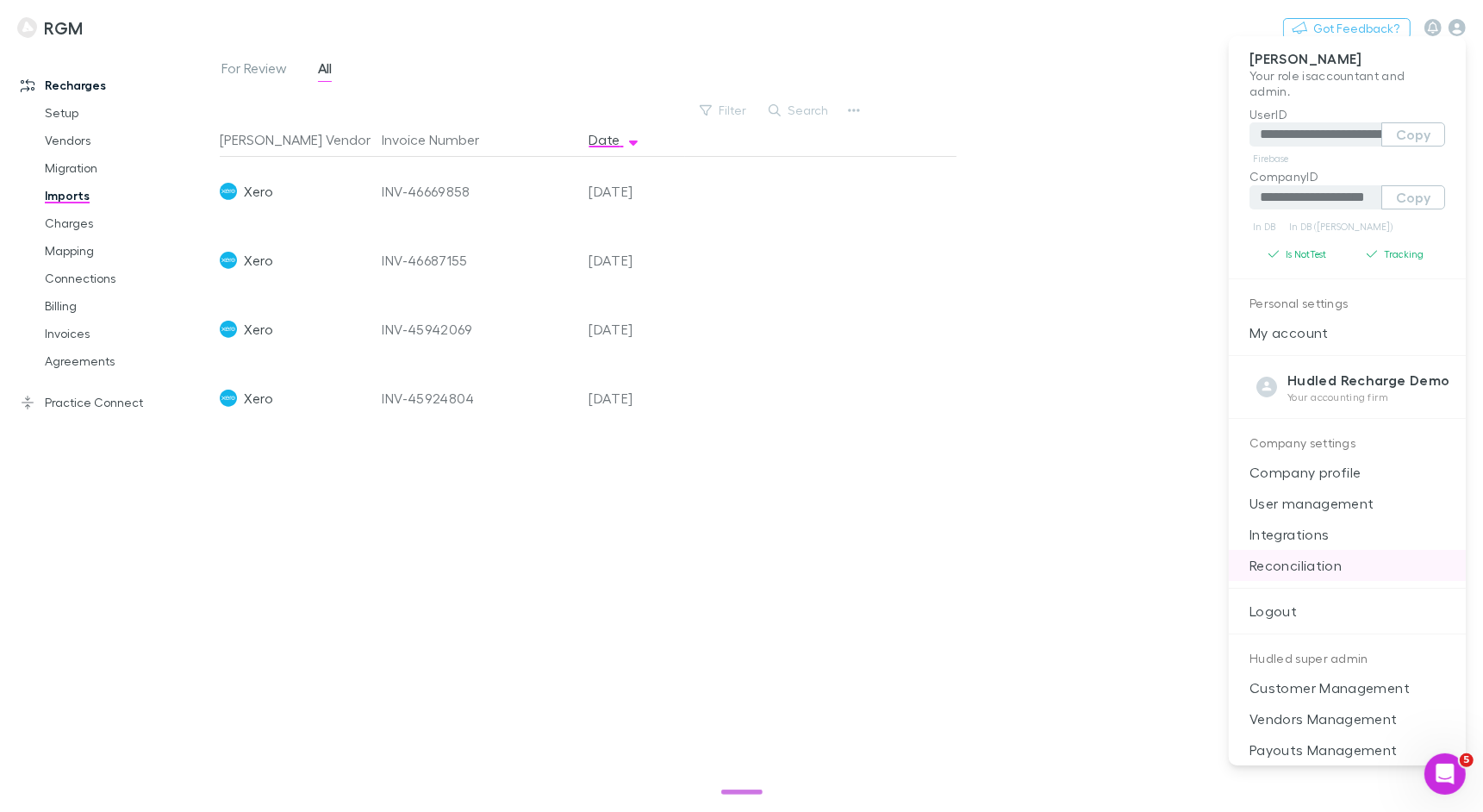
click at [1321, 556] on p "Reconciliation" at bounding box center [1347, 565] width 237 height 31
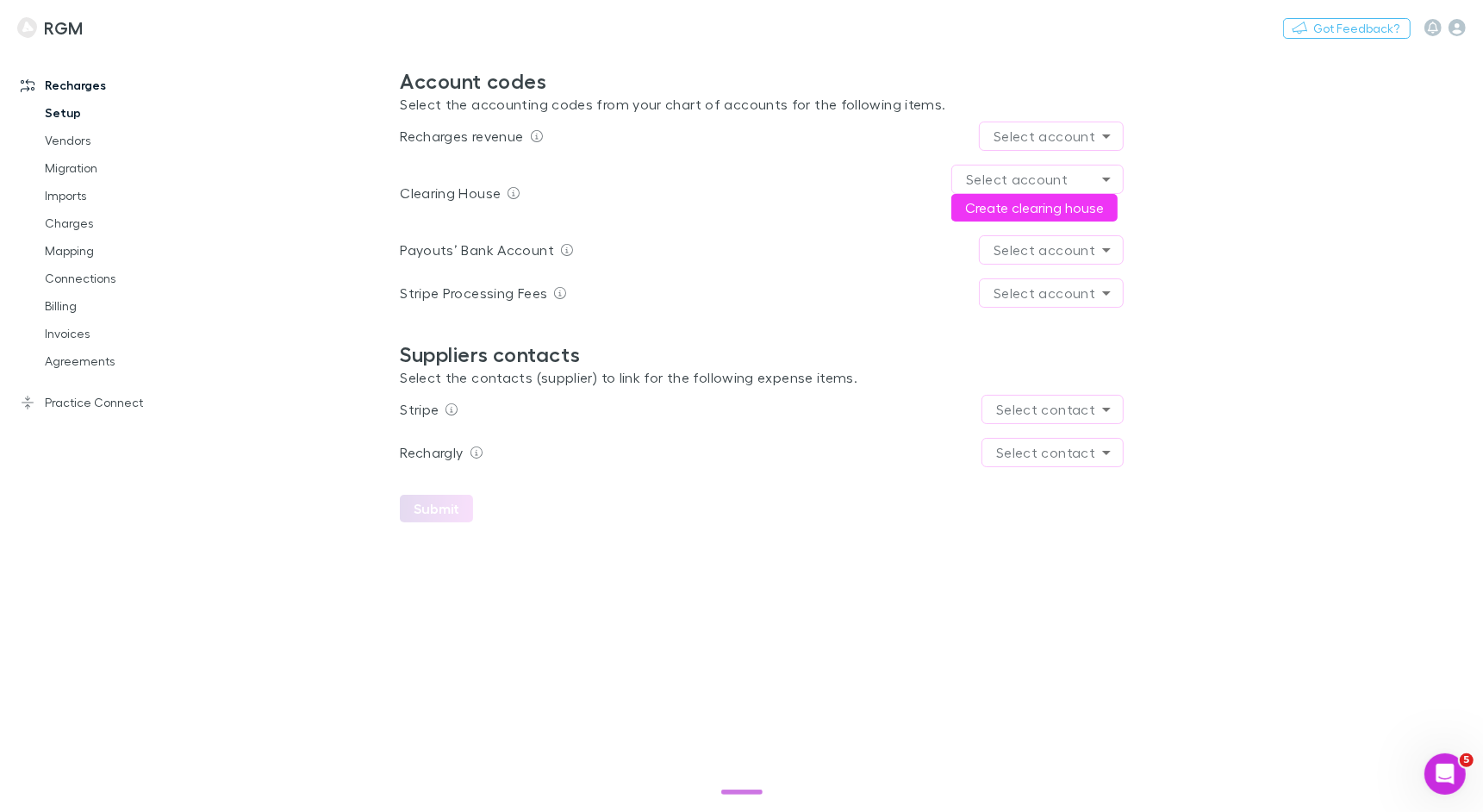
click at [76, 119] on link "Setup" at bounding box center [122, 113] width 188 height 28
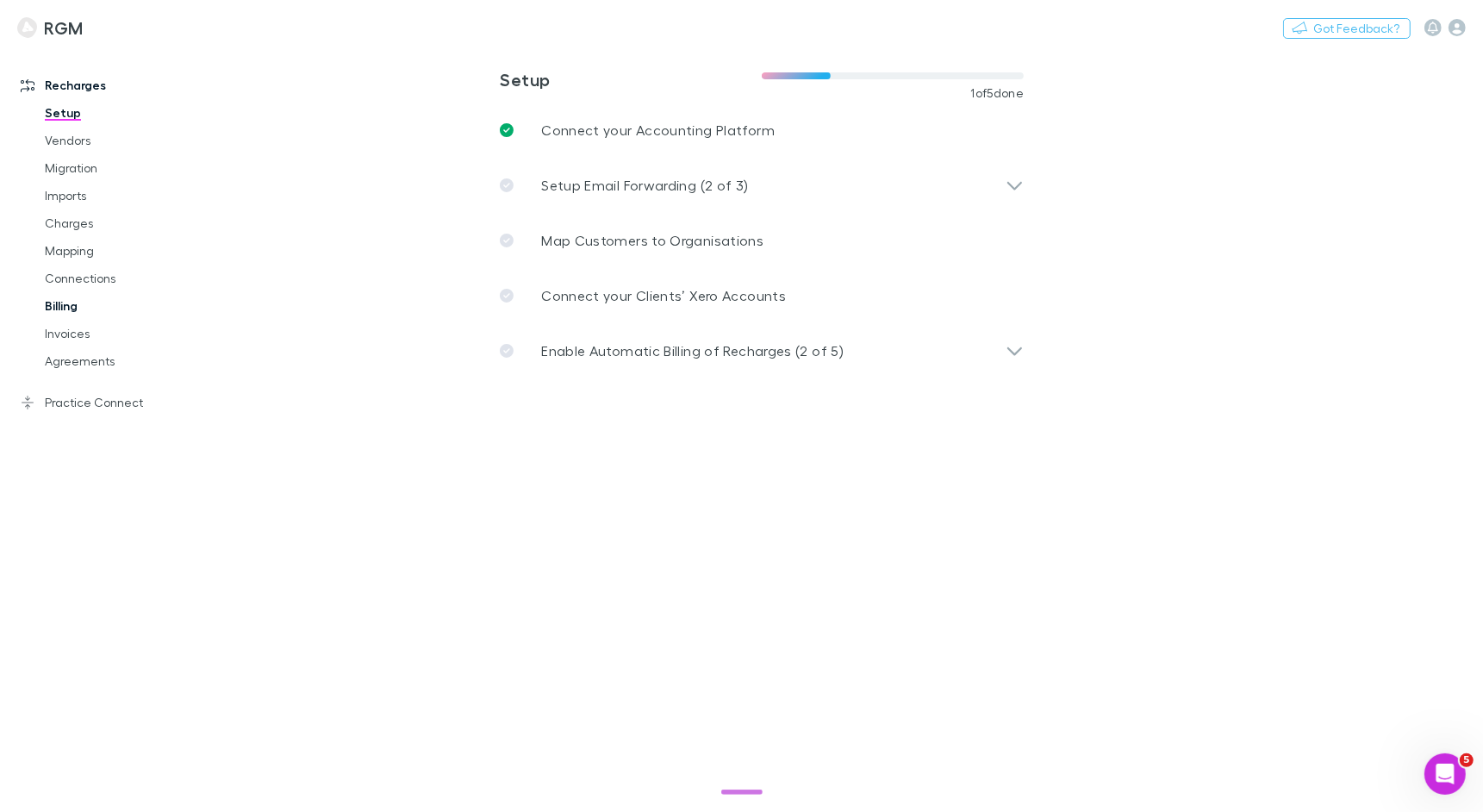
click at [70, 309] on link "Billing" at bounding box center [122, 306] width 188 height 28
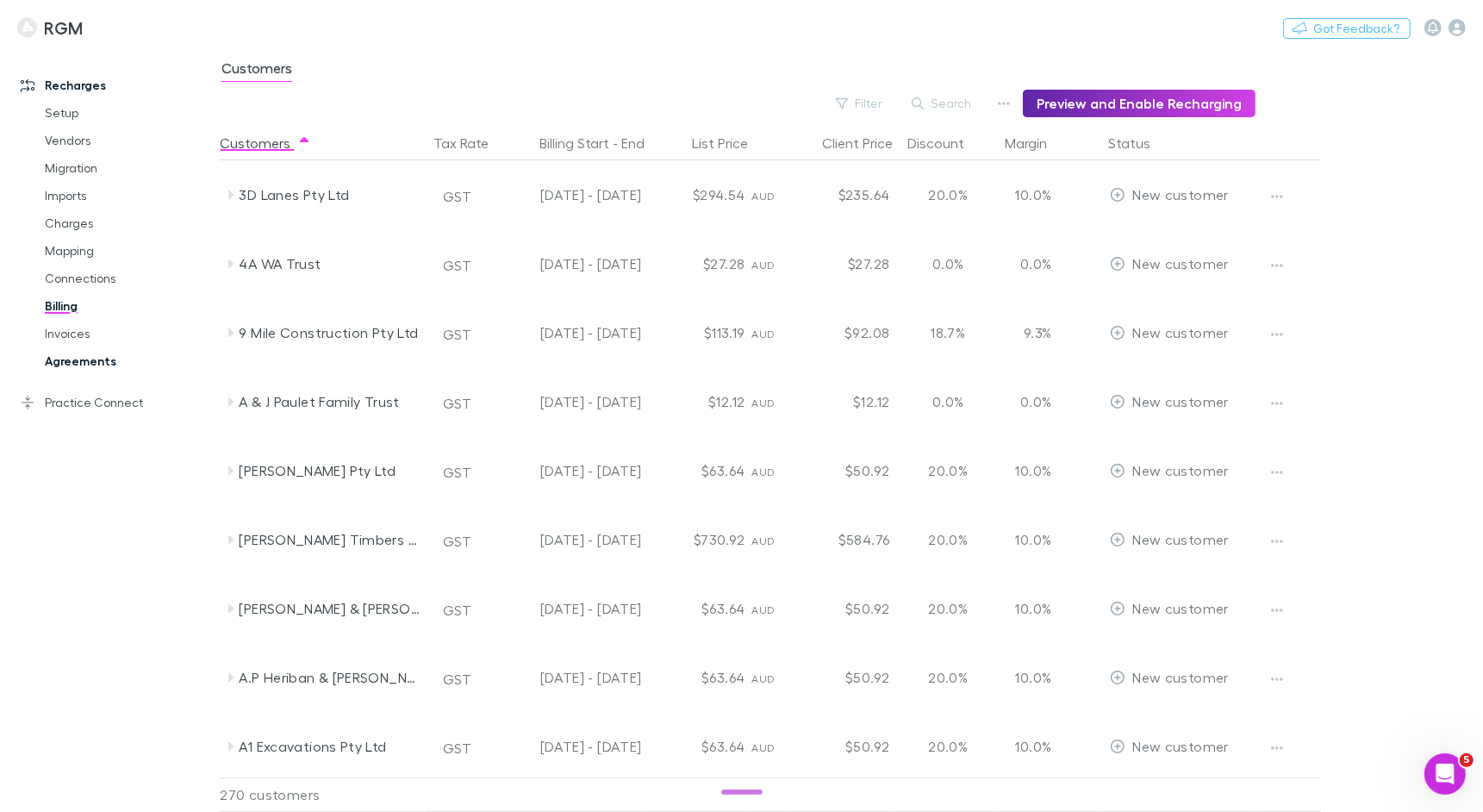
click at [94, 358] on link "Agreements" at bounding box center [122, 361] width 188 height 28
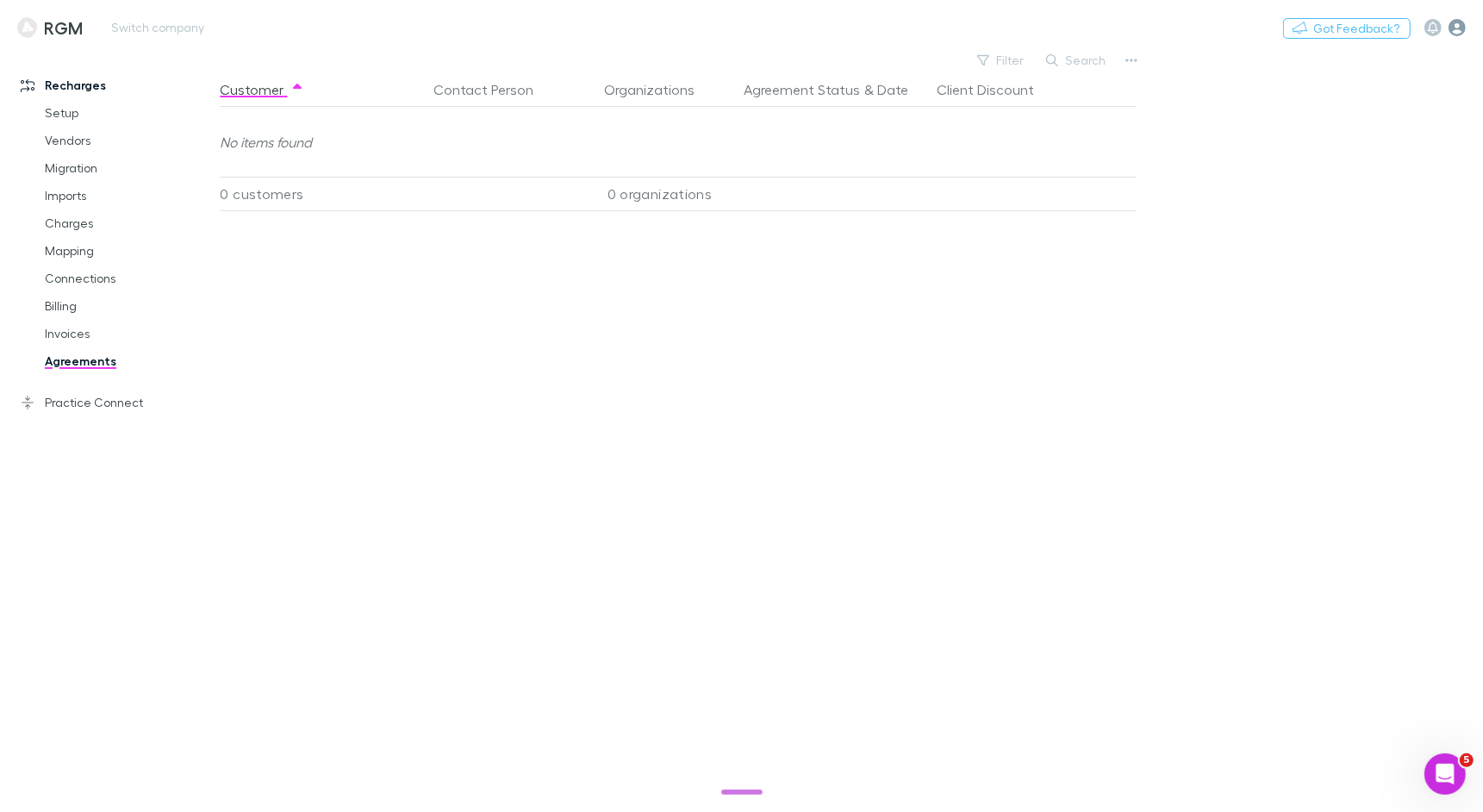
click at [1463, 21] on icon "button" at bounding box center [1457, 28] width 17 height 17
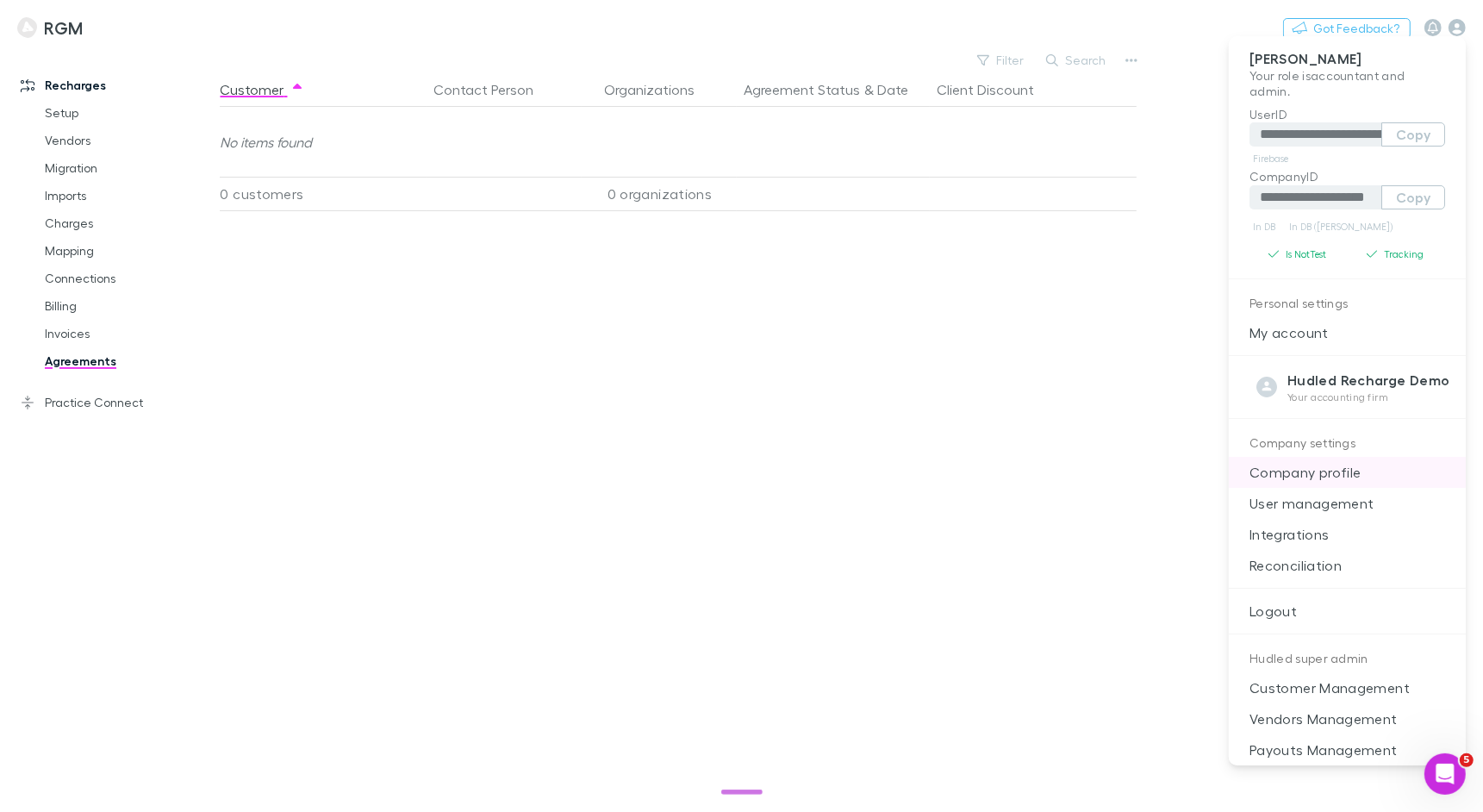
click at [1319, 477] on p "Company profile" at bounding box center [1347, 472] width 237 height 31
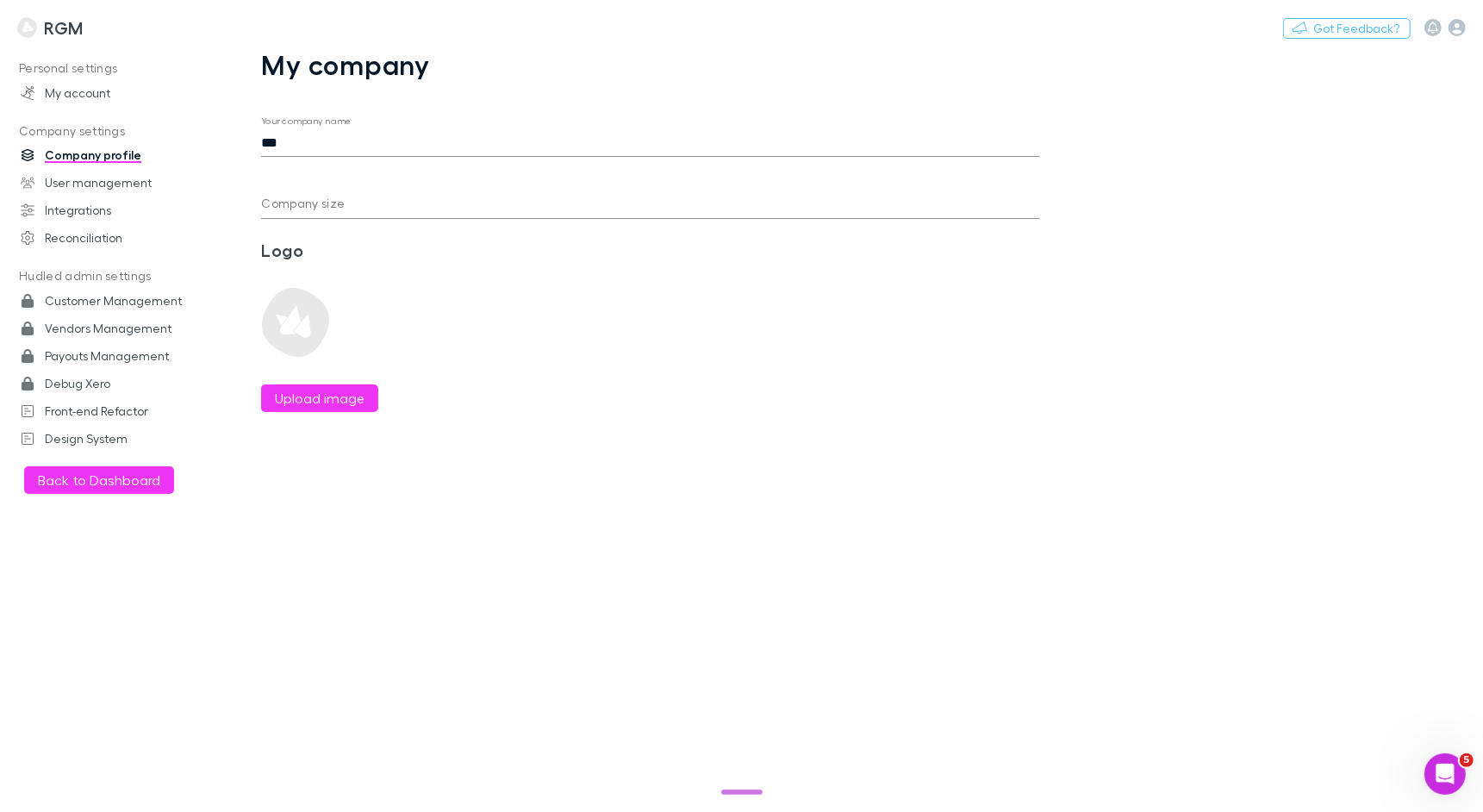
click at [376, 210] on input "Company size" at bounding box center [650, 205] width 779 height 28
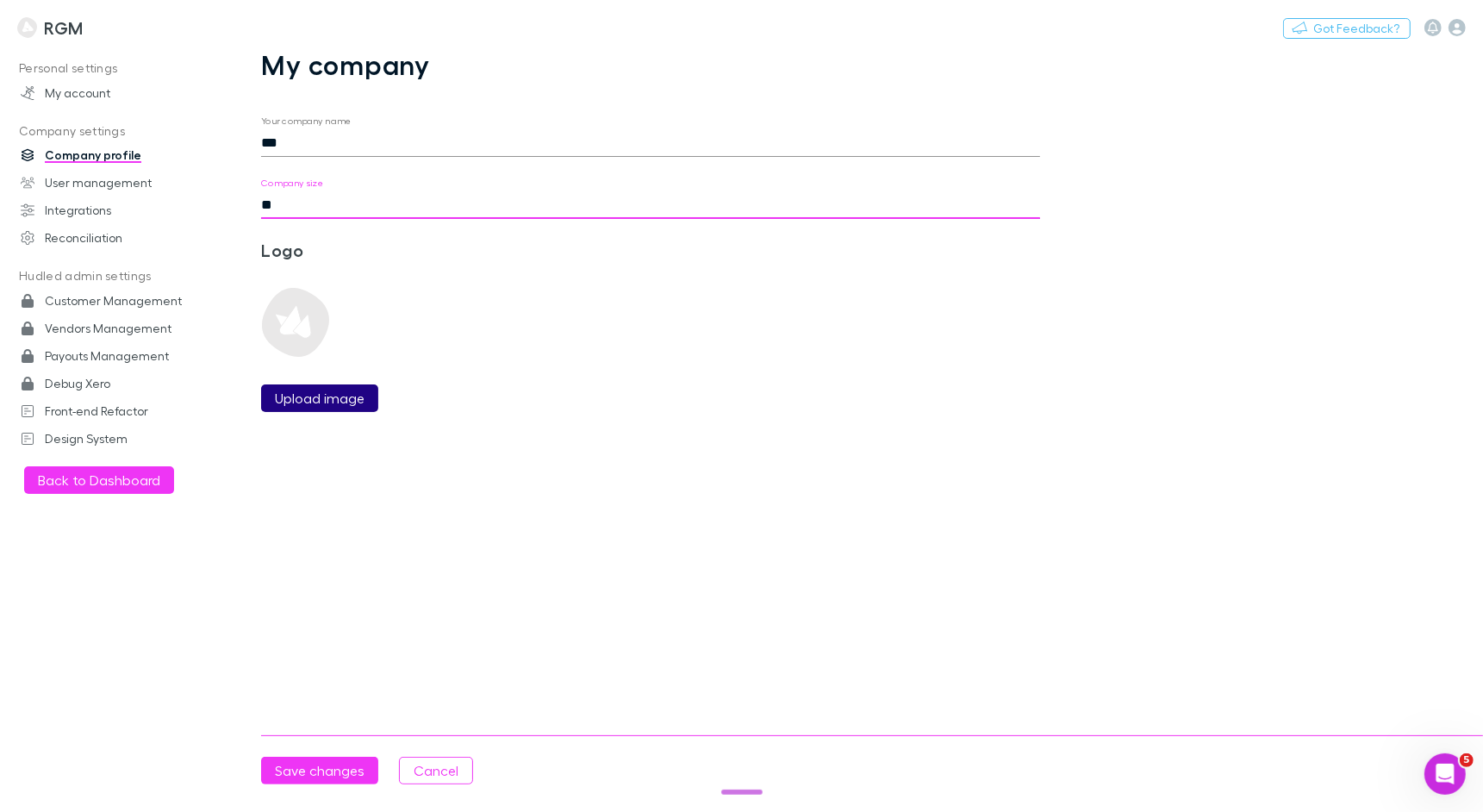
type input "**"
click at [302, 390] on label "Upload image" at bounding box center [320, 398] width 90 height 20
click at [0, 0] on input "Upload image" at bounding box center [0, 0] width 0 height 0
click at [335, 387] on button "Upload image" at bounding box center [319, 398] width 117 height 28
click at [329, 405] on label "Upload image" at bounding box center [320, 398] width 90 height 20
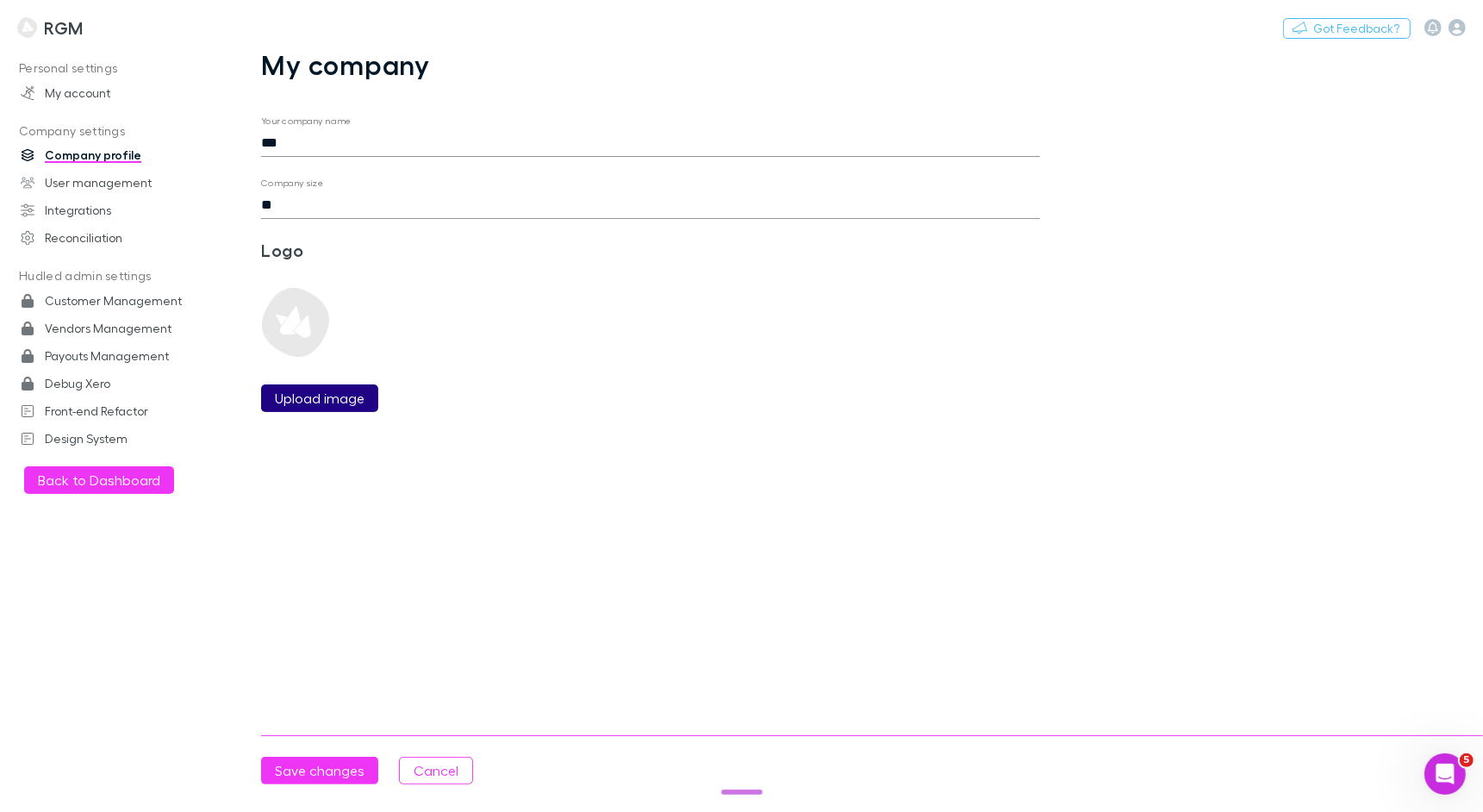
click at [0, 0] on input "Upload image" at bounding box center [0, 0] width 0 height 0
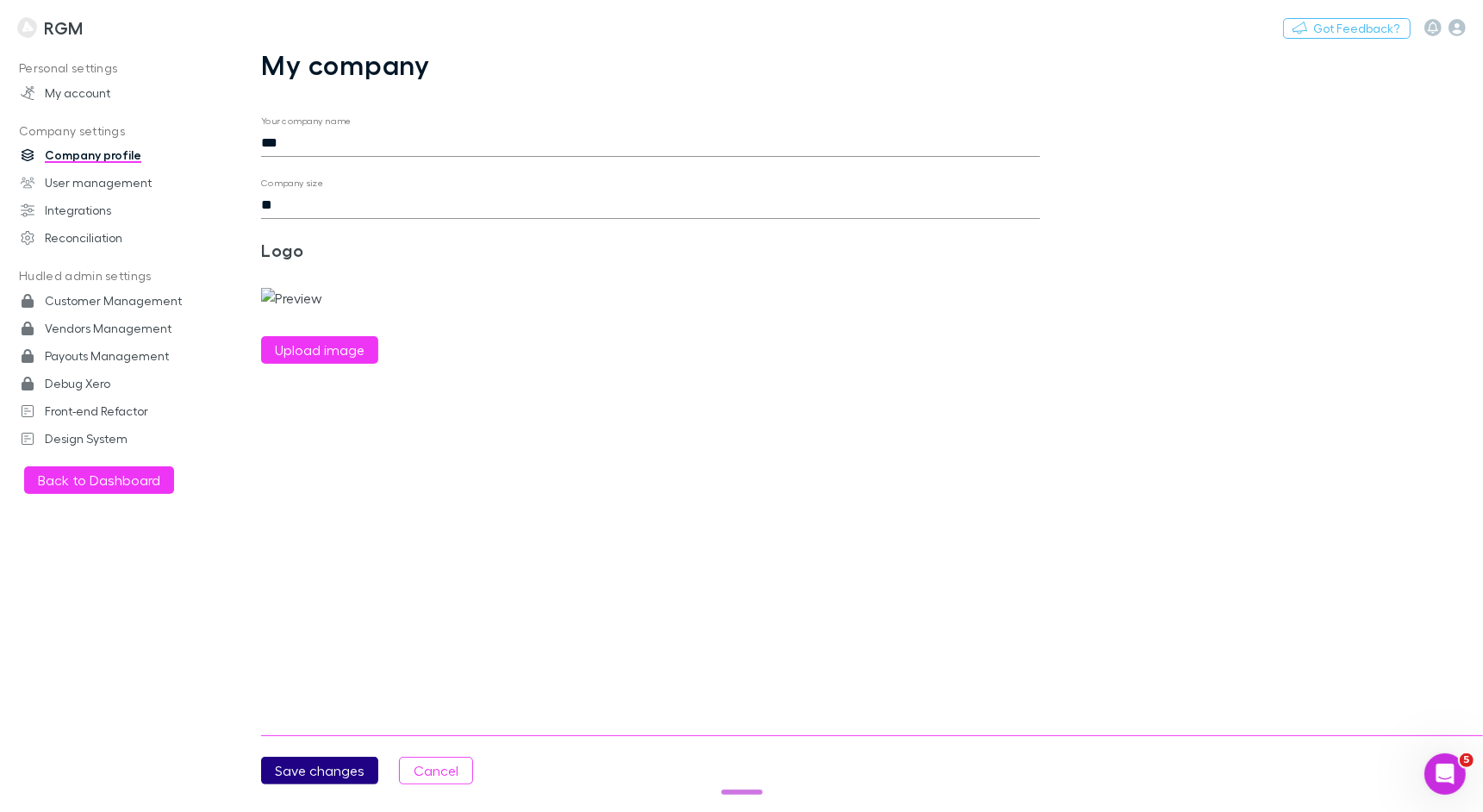
click at [348, 761] on button "Save changes" at bounding box center [319, 770] width 117 height 28
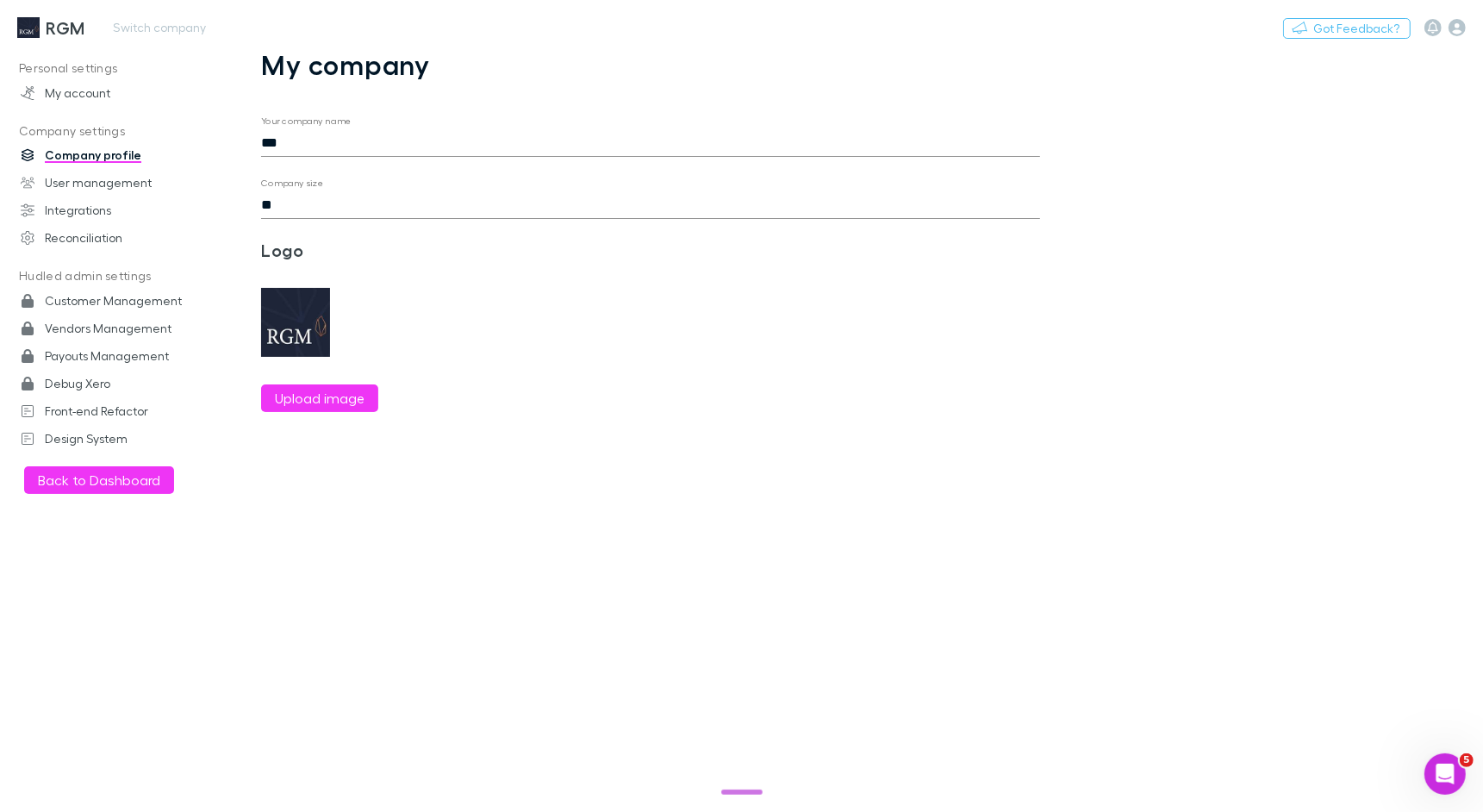
click at [70, 25] on h3 "RGM" at bounding box center [66, 27] width 39 height 20
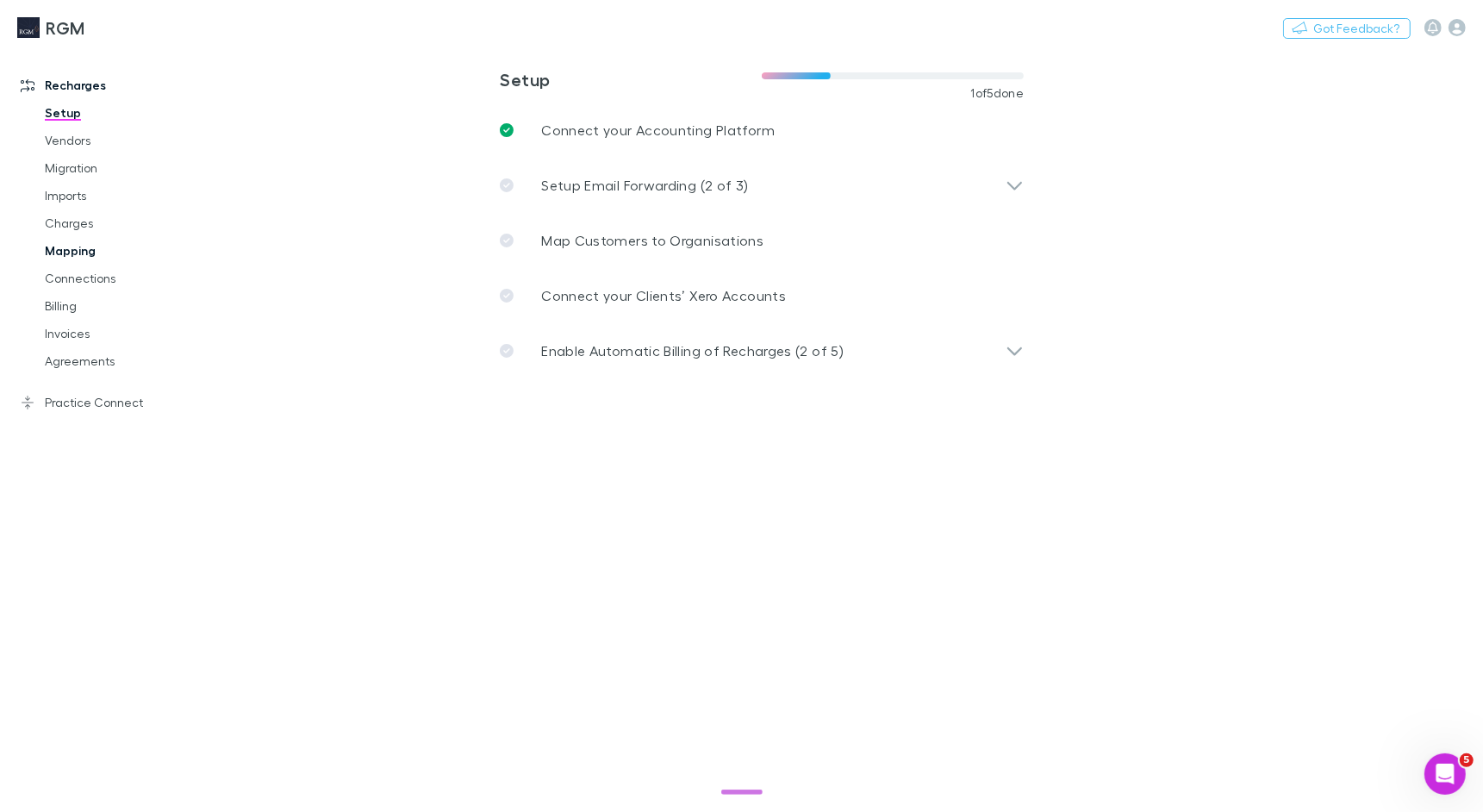
click at [84, 252] on link "Mapping" at bounding box center [122, 250] width 188 height 28
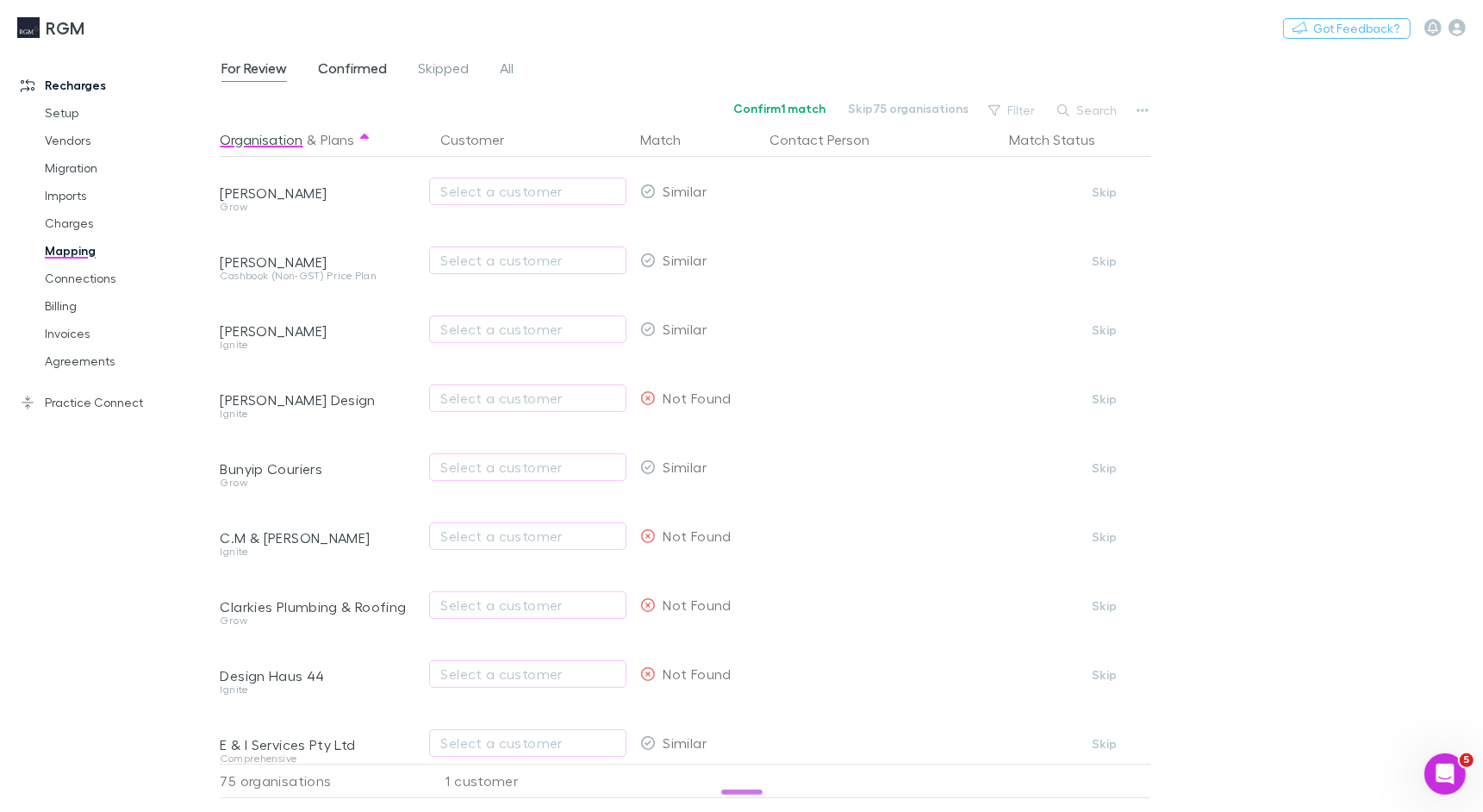
click at [320, 68] on span "Confirmed" at bounding box center [351, 70] width 69 height 22
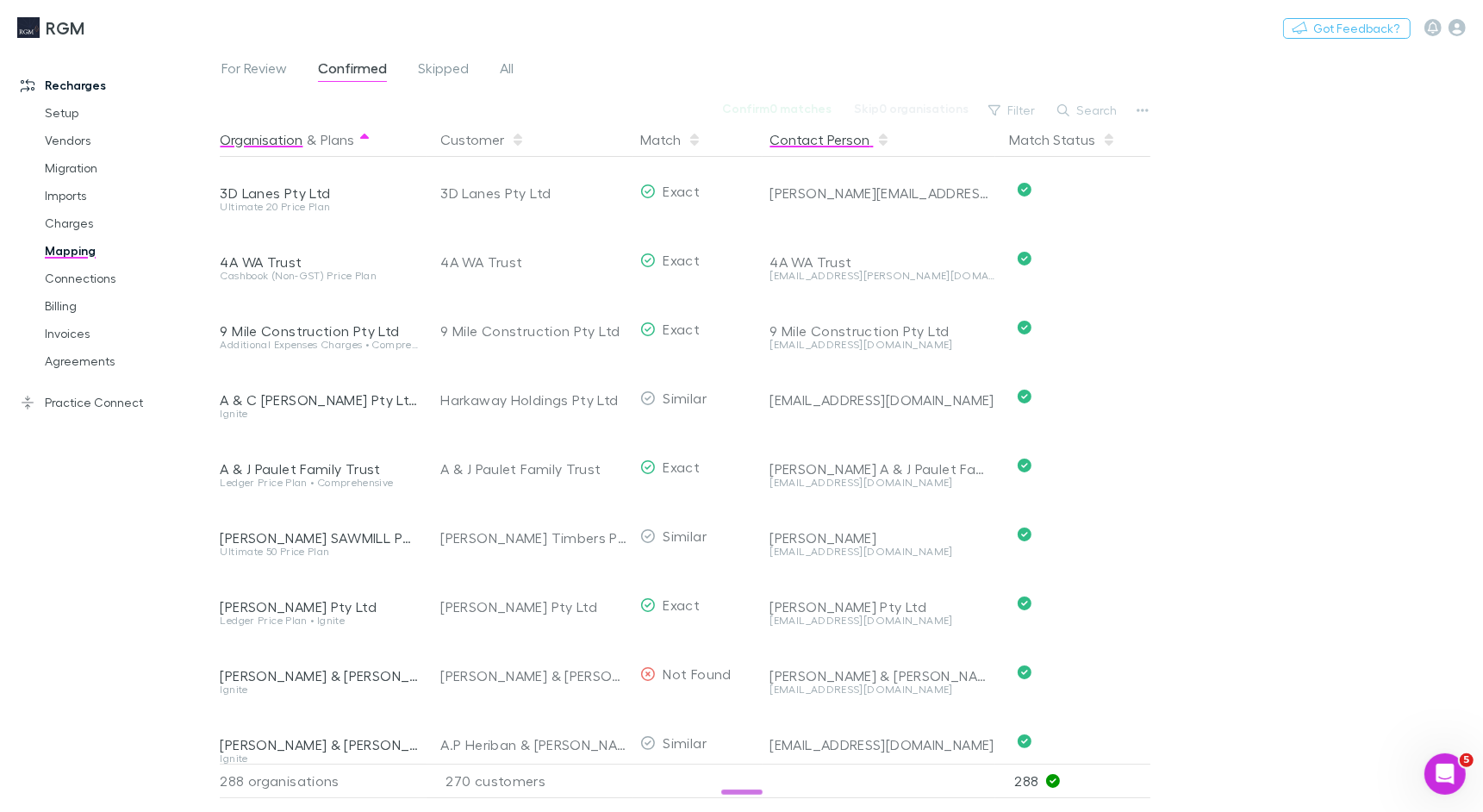
click at [835, 134] on button "Contact Person" at bounding box center [829, 140] width 121 height 35
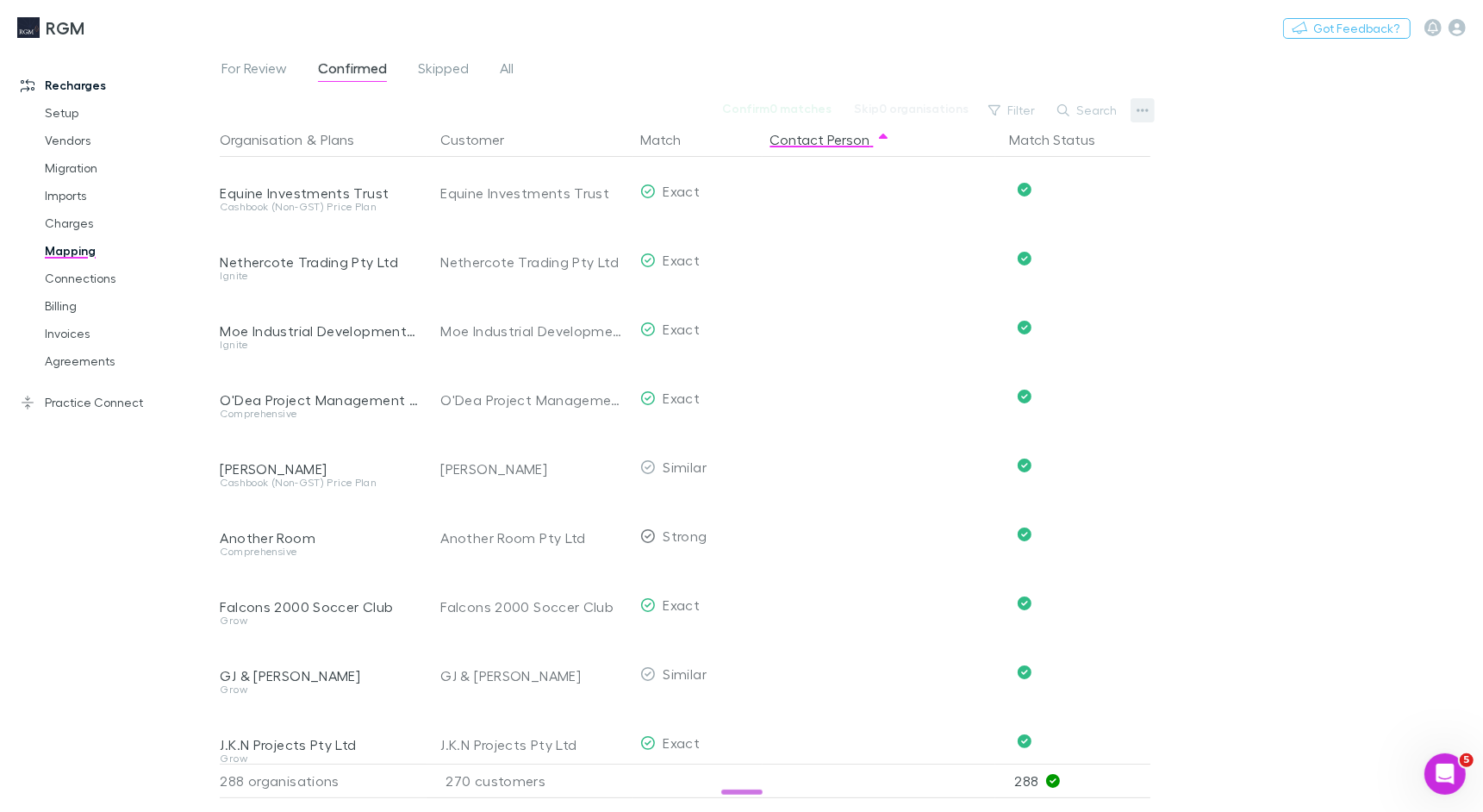
click at [1151, 110] on button "button" at bounding box center [1142, 110] width 24 height 24
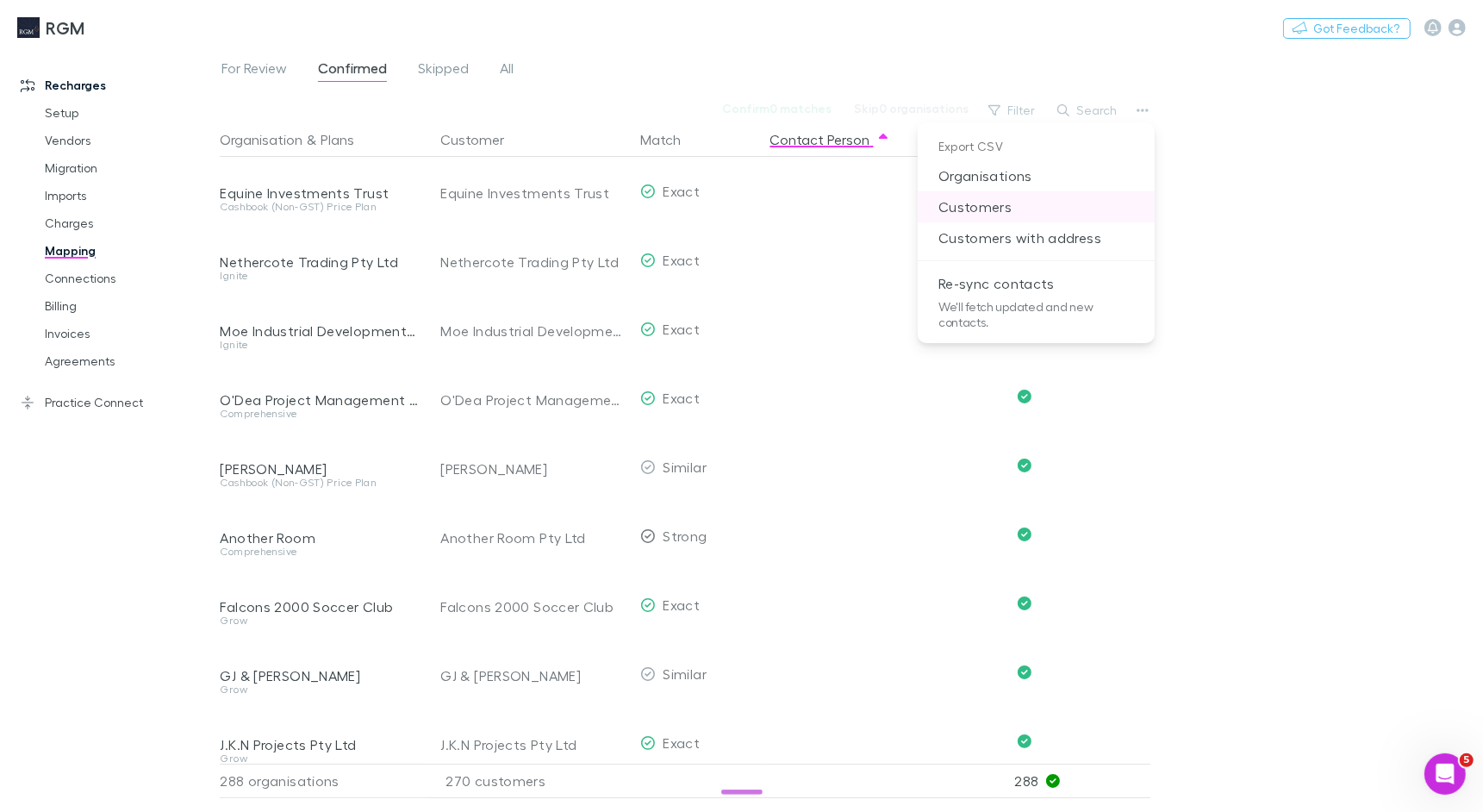
click at [1038, 203] on p "Customers" at bounding box center [1036, 207] width 237 height 31
